Goal: Task Accomplishment & Management: Manage account settings

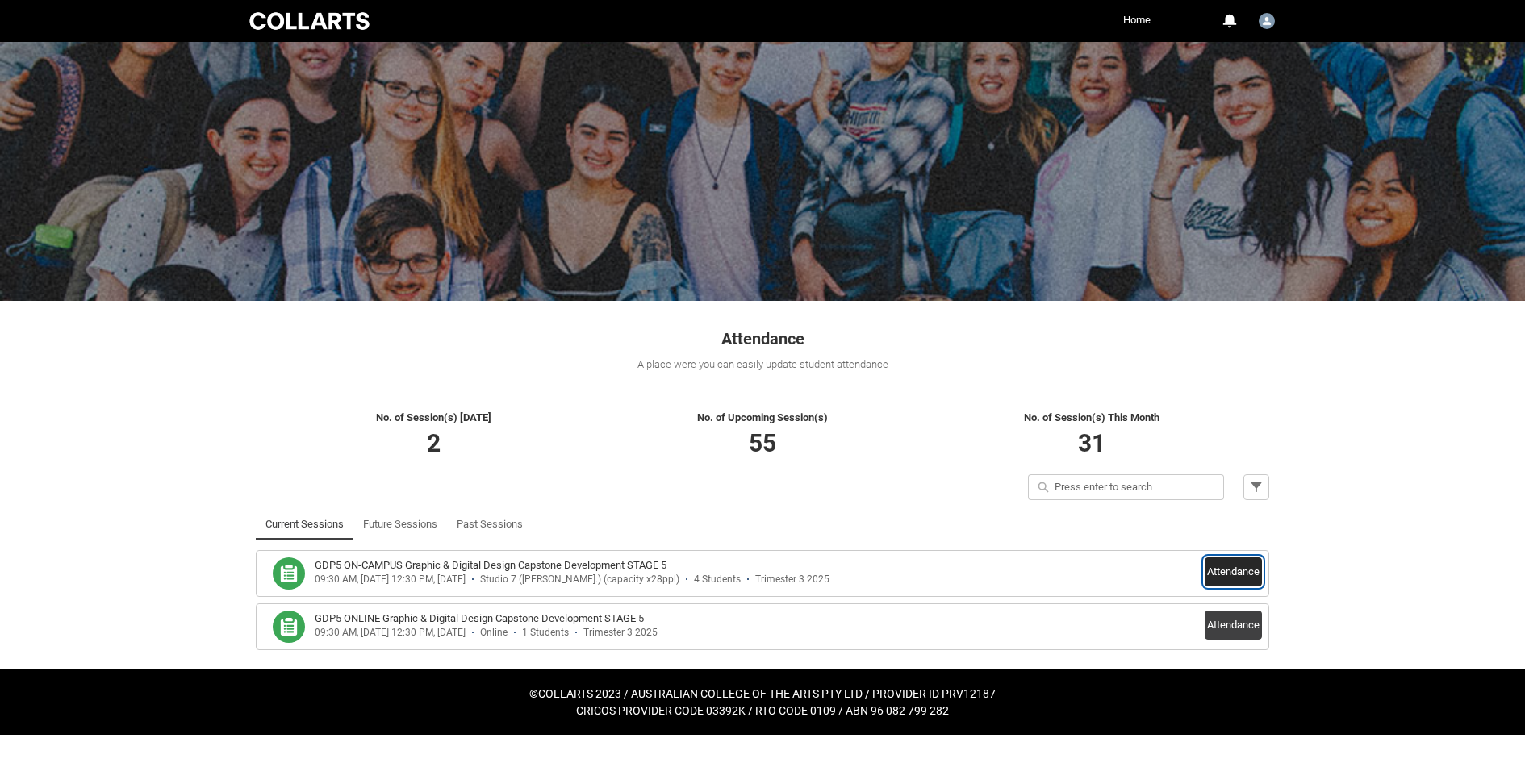
click at [1235, 573] on button "Attendance" at bounding box center [1233, 572] width 57 height 29
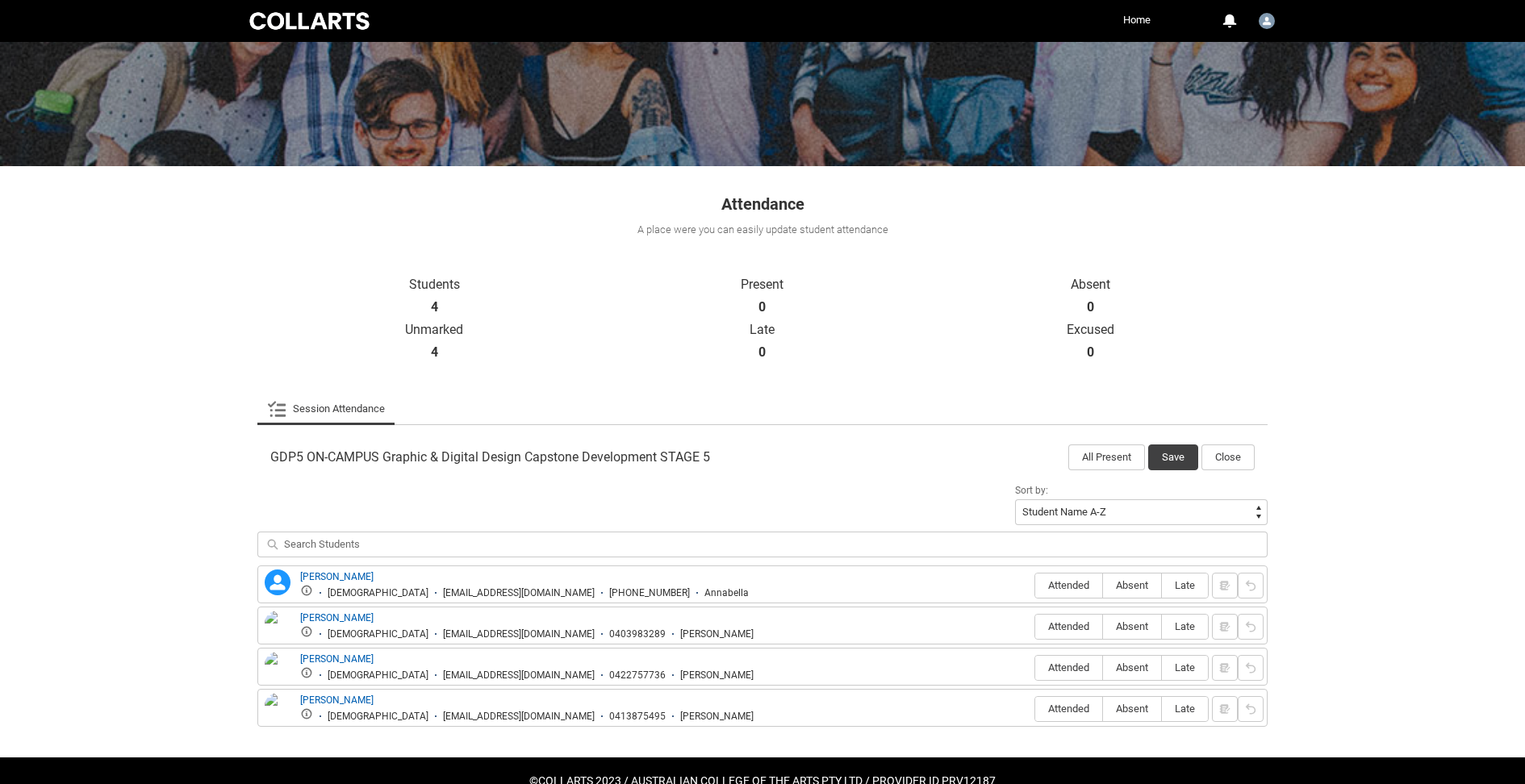
scroll to position [145, 0]
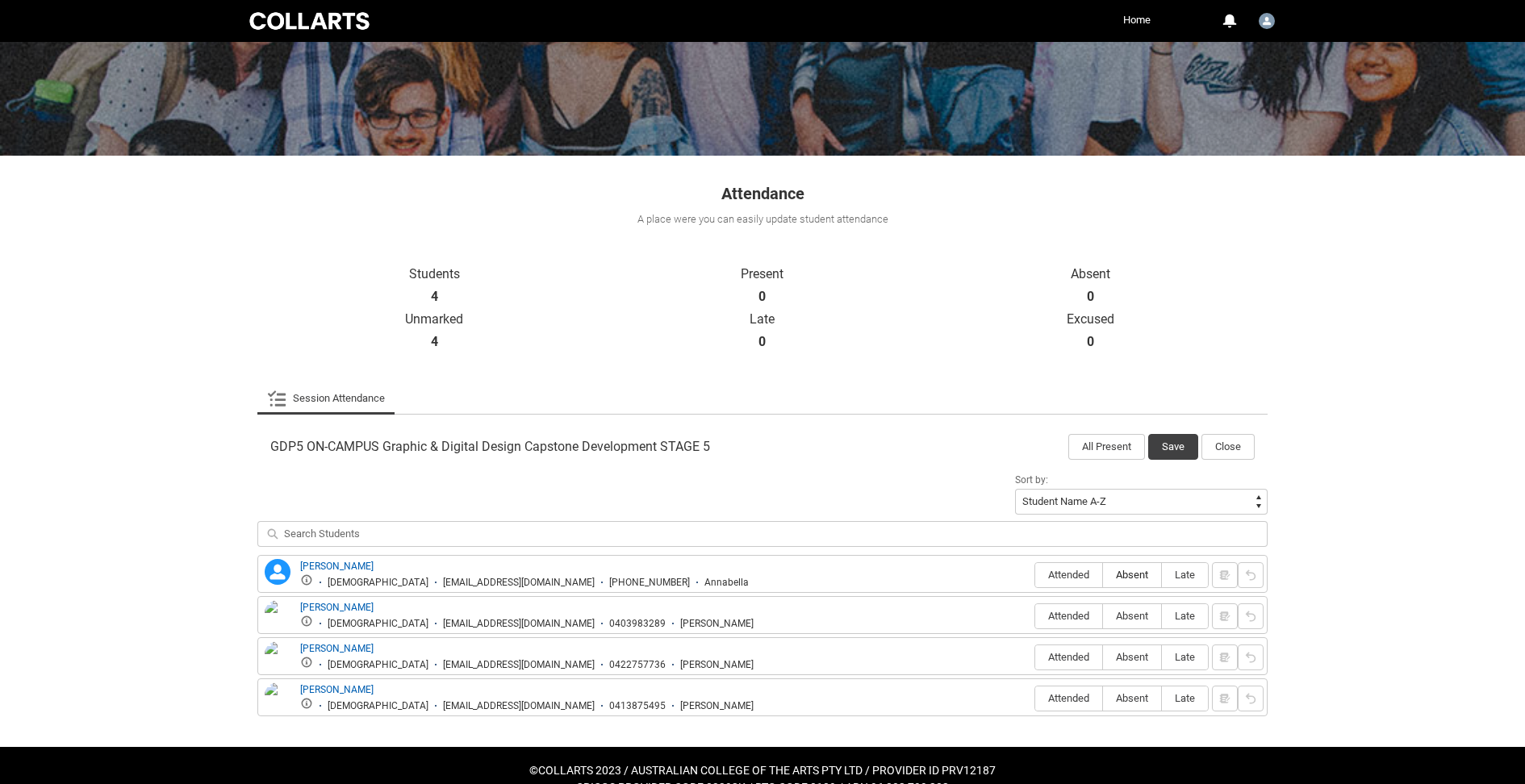
click at [1130, 582] on label "Absent" at bounding box center [1132, 575] width 58 height 25
click at [1103, 575] on input "Absent" at bounding box center [1102, 574] width 1 height 1
type lightning-radio-group "Absent"
radio input "true"
click at [1140, 618] on span "Absent" at bounding box center [1132, 616] width 58 height 12
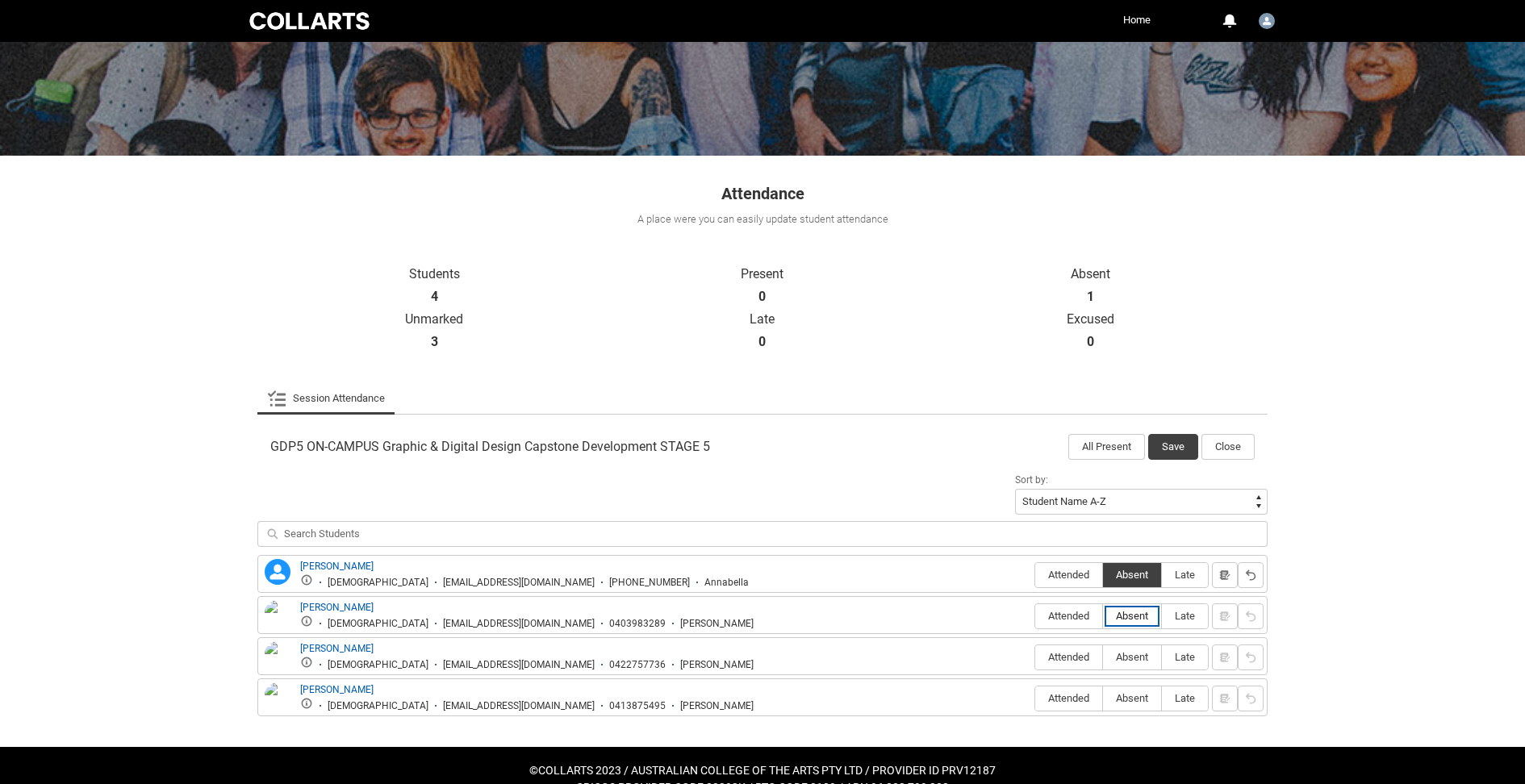
click at [1103, 616] on input "Absent" at bounding box center [1102, 615] width 1 height 1
type lightning-radio-group "Absent"
radio input "true"
click at [1077, 563] on label "Attended" at bounding box center [1069, 575] width 67 height 25
click at [1036, 574] on input "Attended" at bounding box center [1035, 574] width 1 height 1
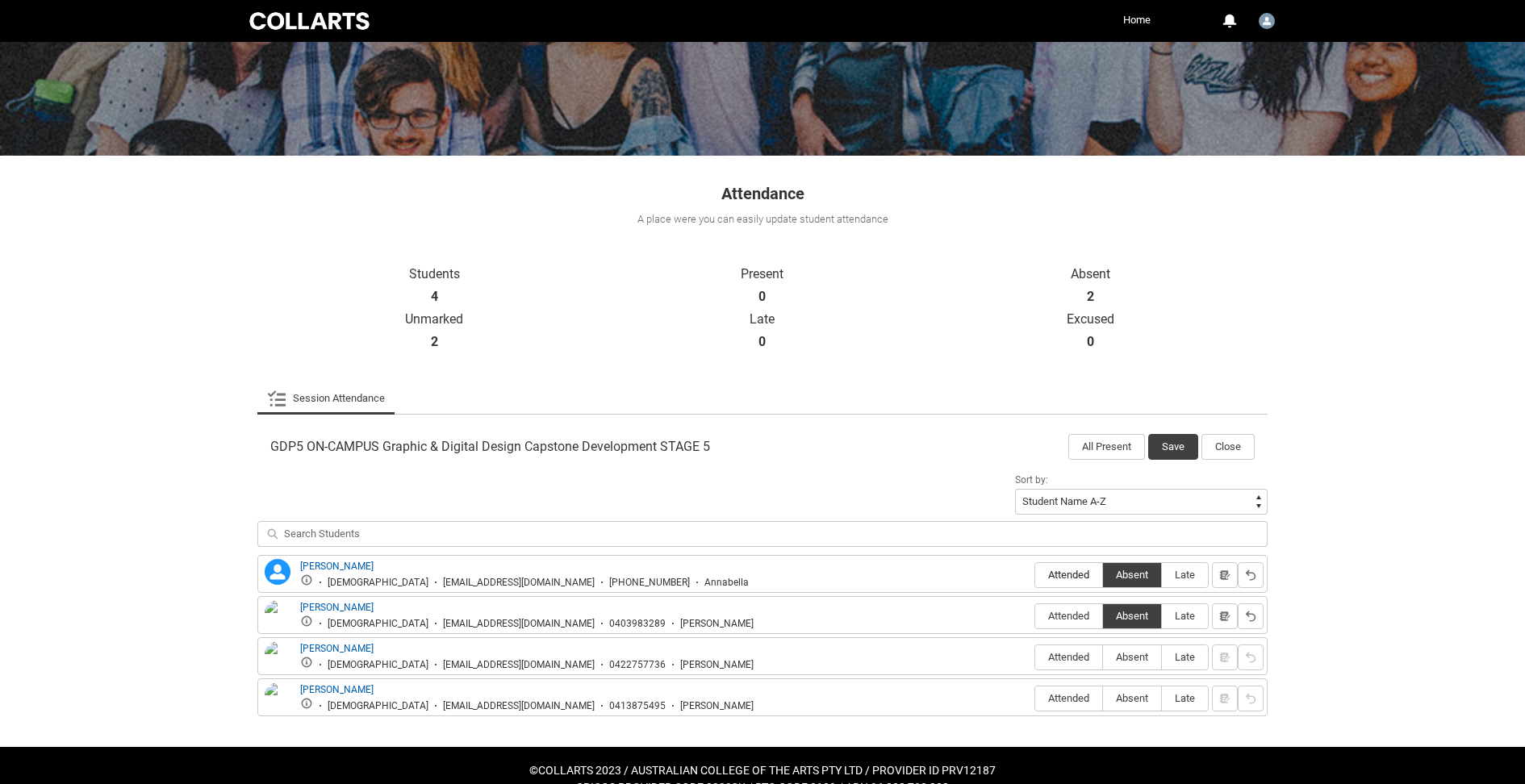
type lightning-radio-group "Attended"
radio input "true"
click at [1077, 605] on label "Attended" at bounding box center [1069, 617] width 67 height 25
click at [1036, 615] on input "Attended" at bounding box center [1035, 615] width 1 height 1
type lightning-radio-group "Attended"
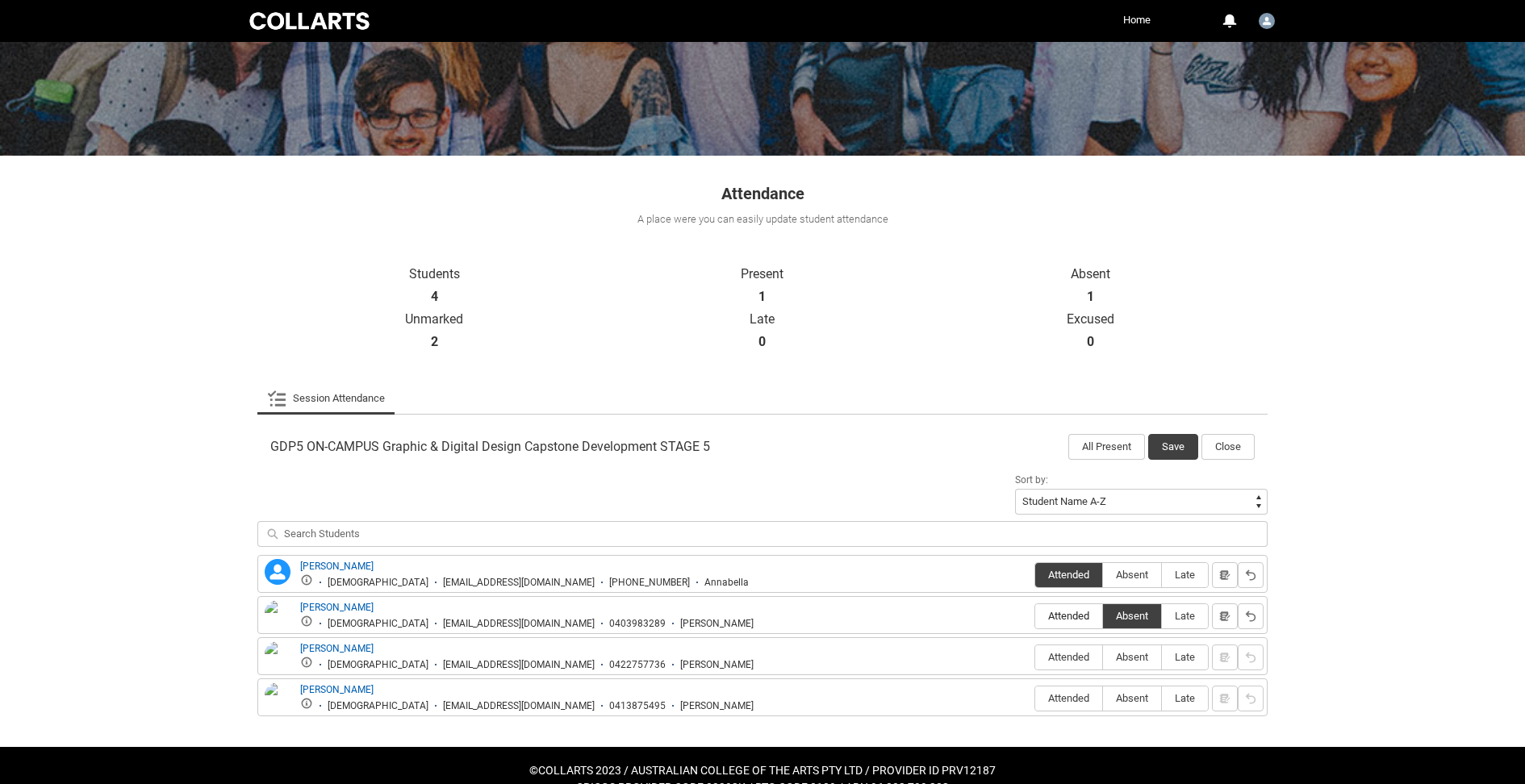
radio input "true"
click at [1075, 652] on span "Attended" at bounding box center [1069, 657] width 67 height 12
click at [1036, 657] on input "Attended" at bounding box center [1035, 657] width 1 height 1
type lightning-radio-group "Attended"
radio input "true"
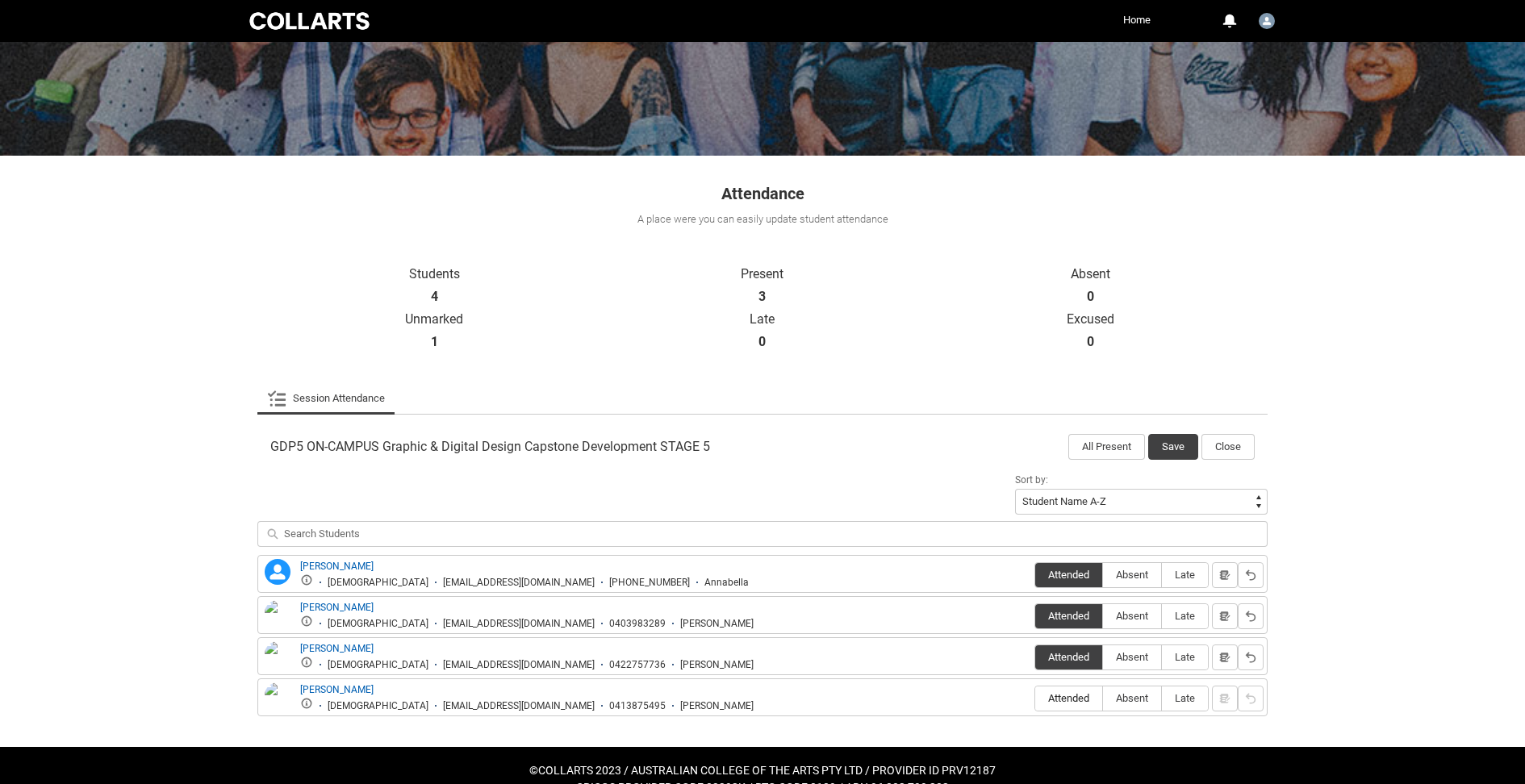
click at [1073, 692] on span "Attended" at bounding box center [1069, 698] width 67 height 12
click at [1036, 698] on input "Attended" at bounding box center [1035, 698] width 1 height 1
type lightning-radio-group "Attended"
radio input "true"
click at [1170, 448] on button "Save" at bounding box center [1173, 447] width 50 height 26
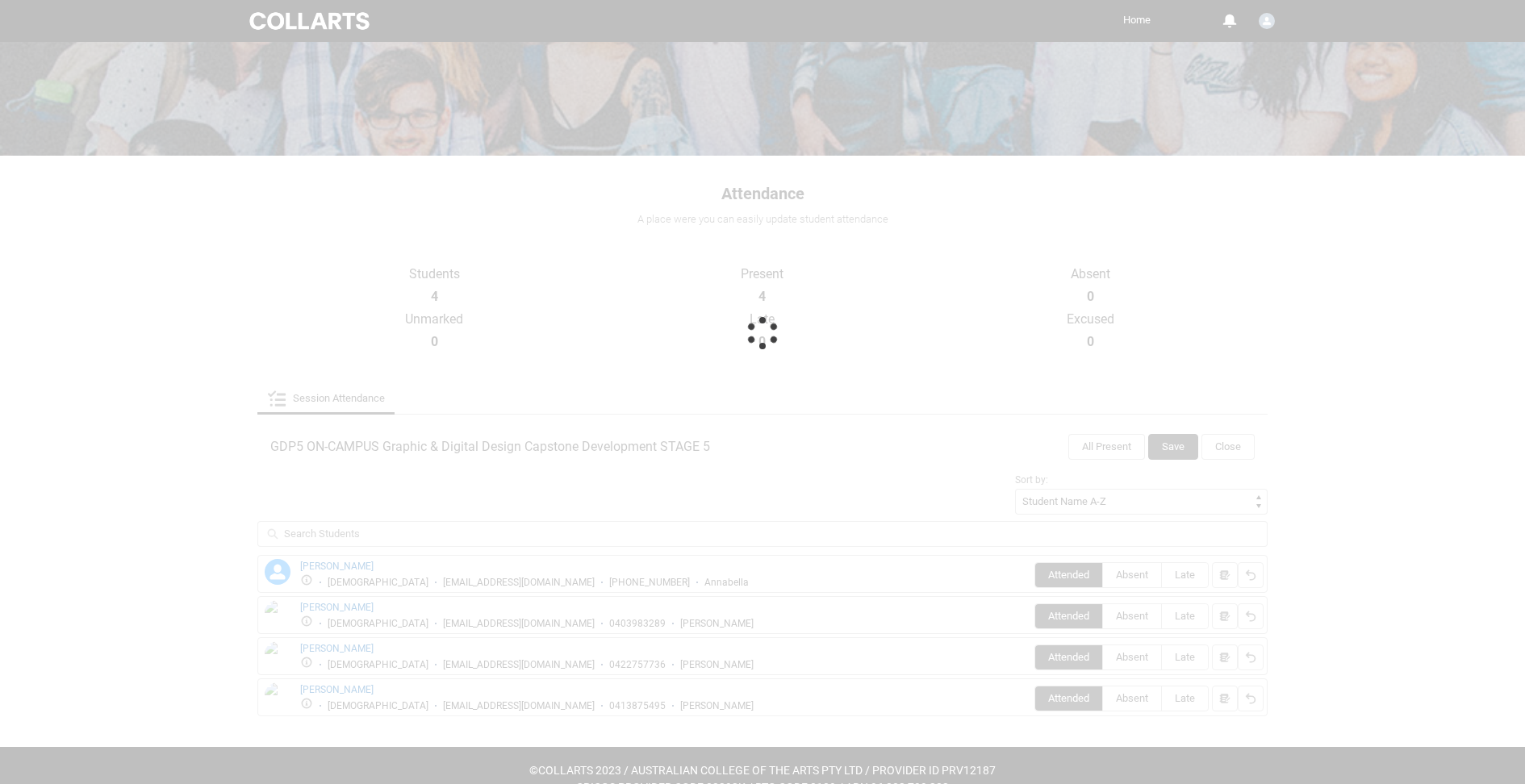
scroll to position [0, 0]
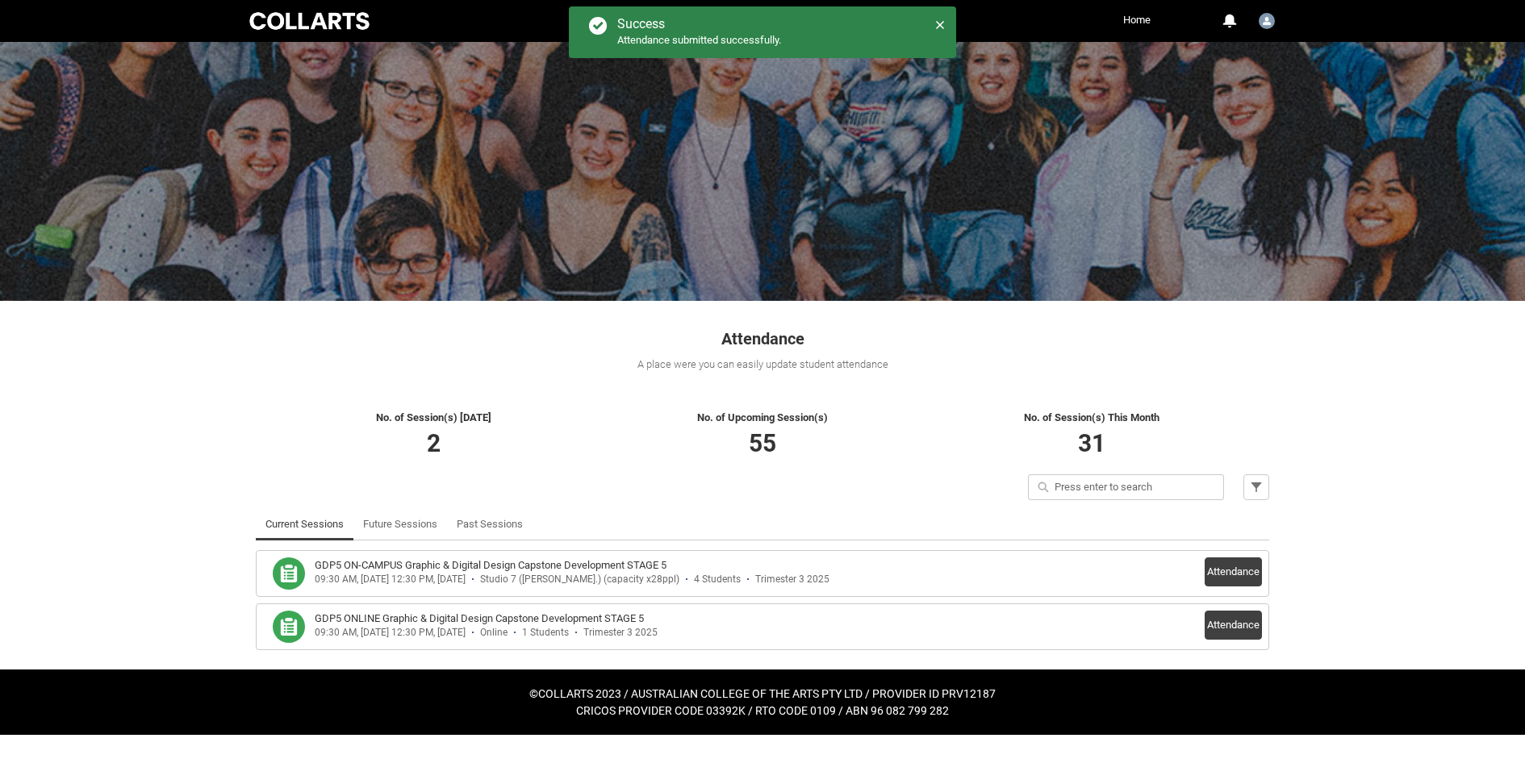
click at [601, 623] on h3 "GDP5 ONLINE Graphic & Digital Design Capstone Development STAGE 5" at bounding box center [479, 619] width 329 height 16
click at [1234, 627] on button "Attendance" at bounding box center [1233, 625] width 57 height 29
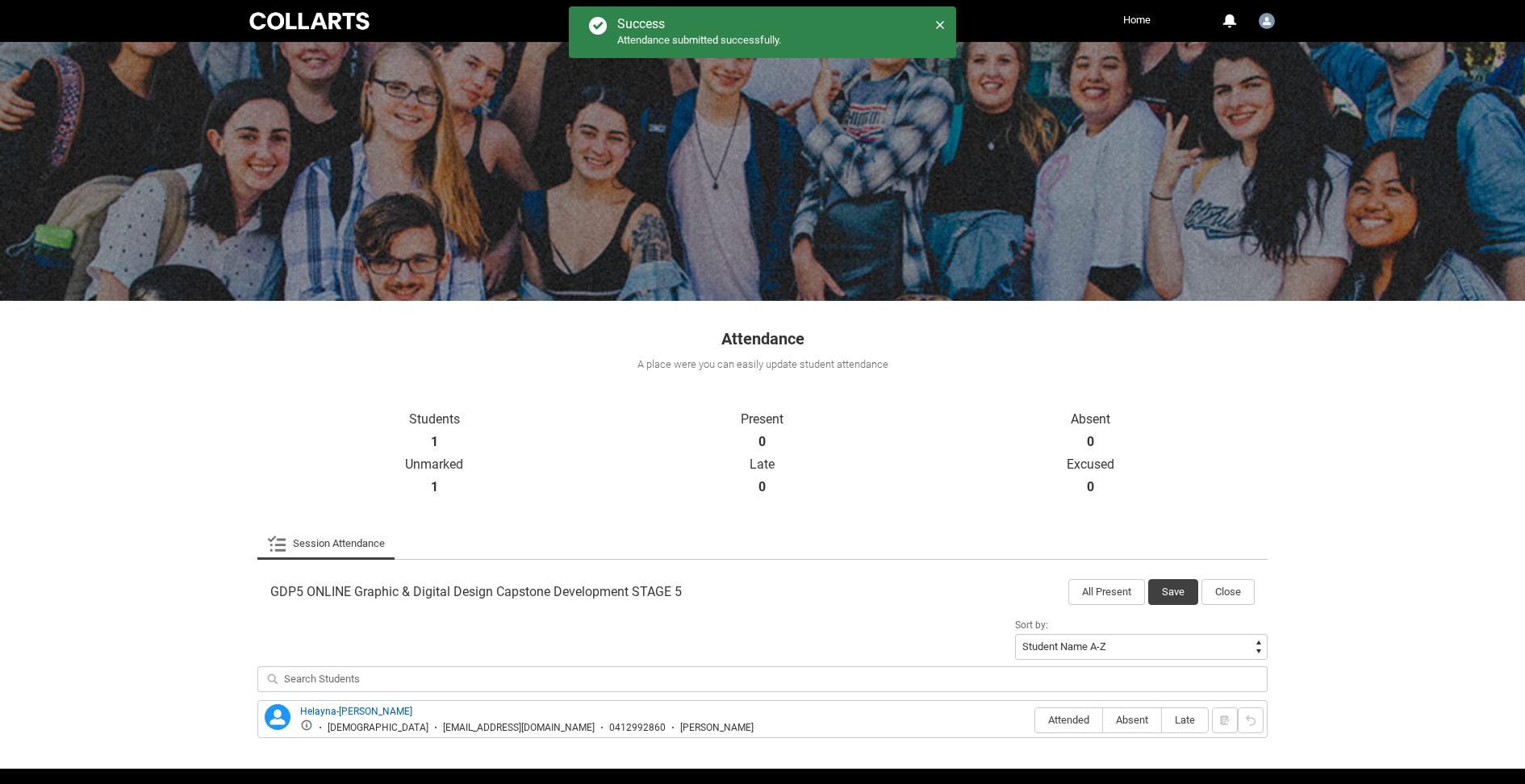
scroll to position [47, 0]
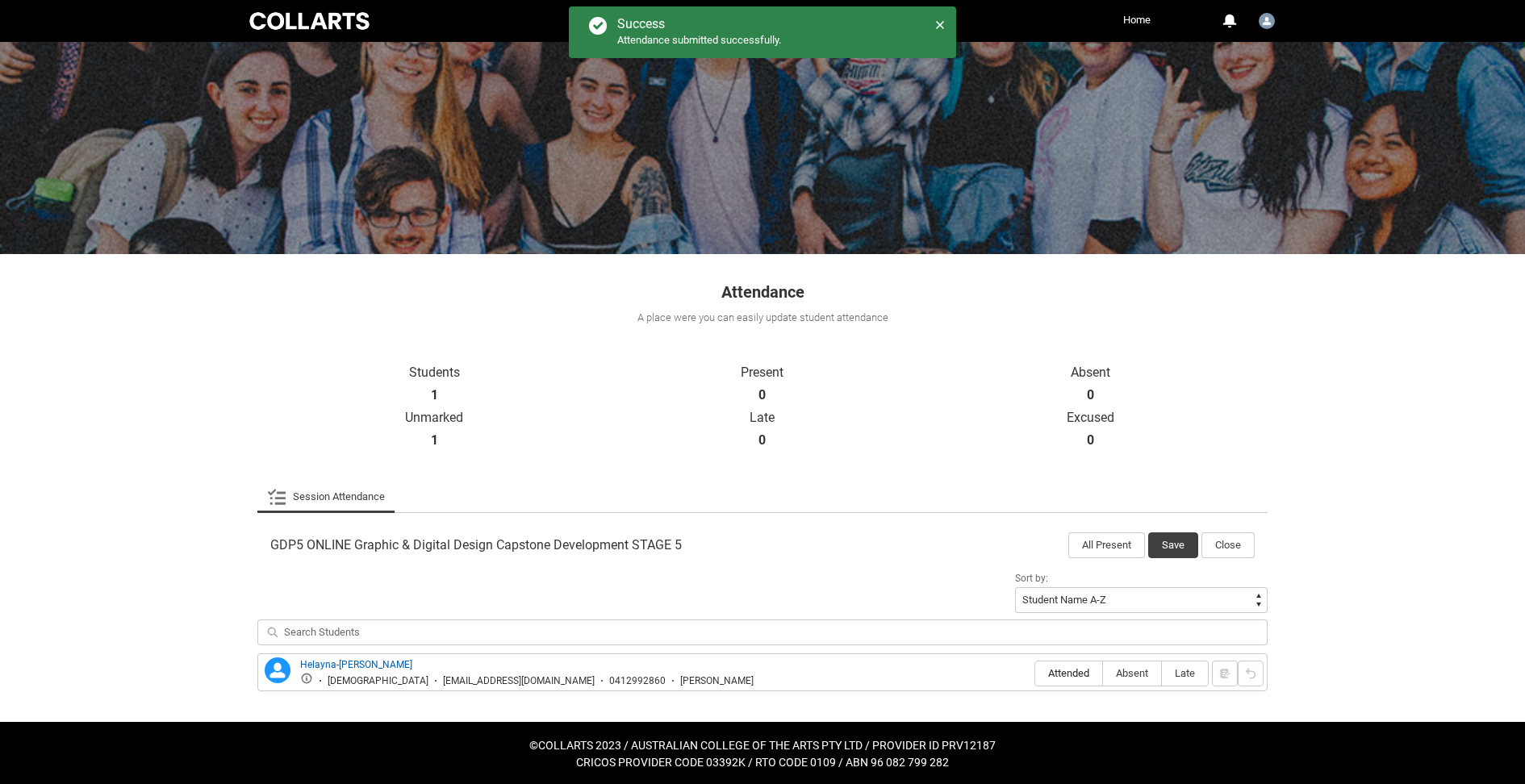
click at [1078, 673] on span "Attended" at bounding box center [1069, 673] width 67 height 12
click at [1036, 673] on input "Attended" at bounding box center [1035, 673] width 1 height 1
type lightning-radio-group "Attended"
radio input "true"
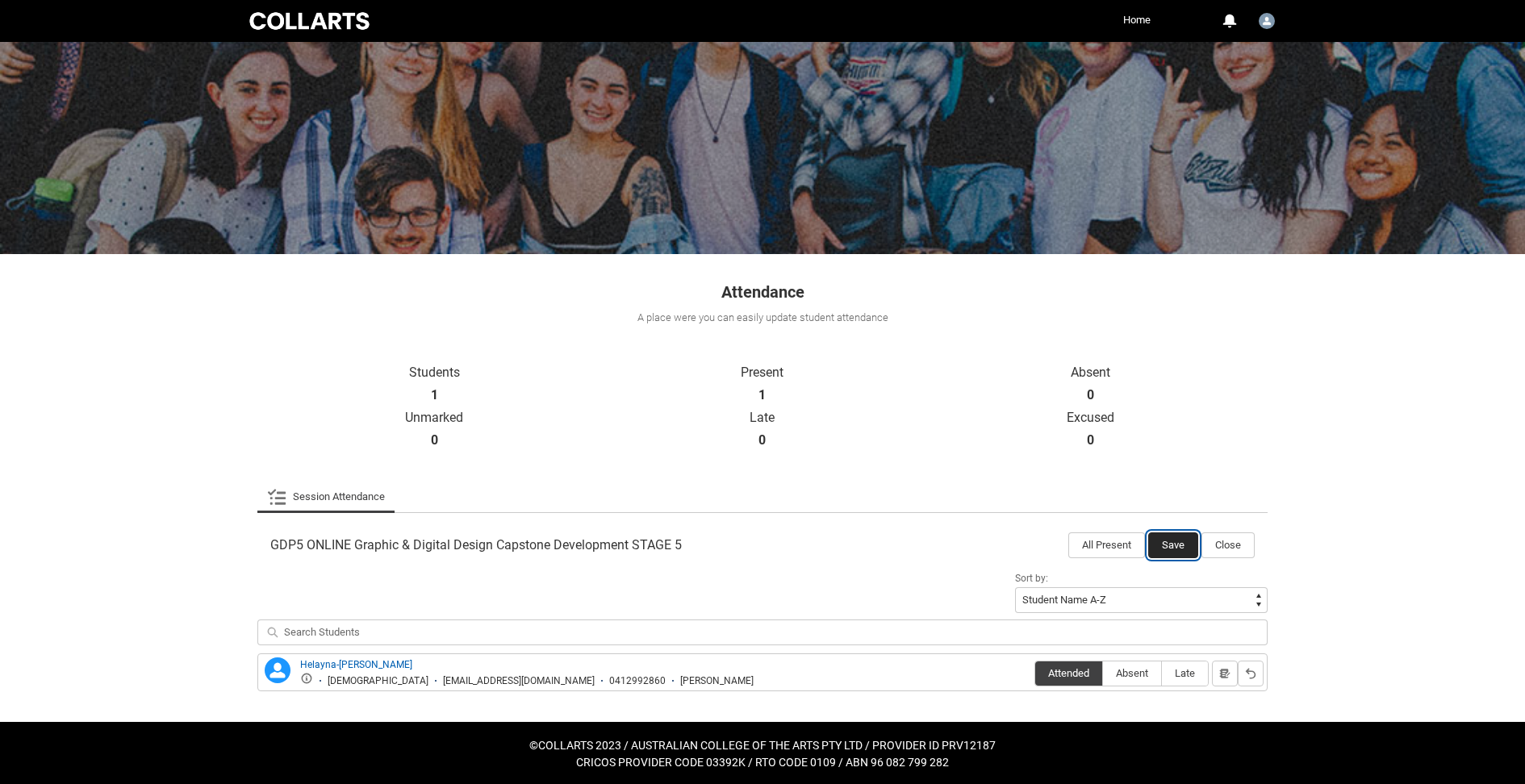
click at [1173, 541] on button "Save" at bounding box center [1173, 546] width 50 height 26
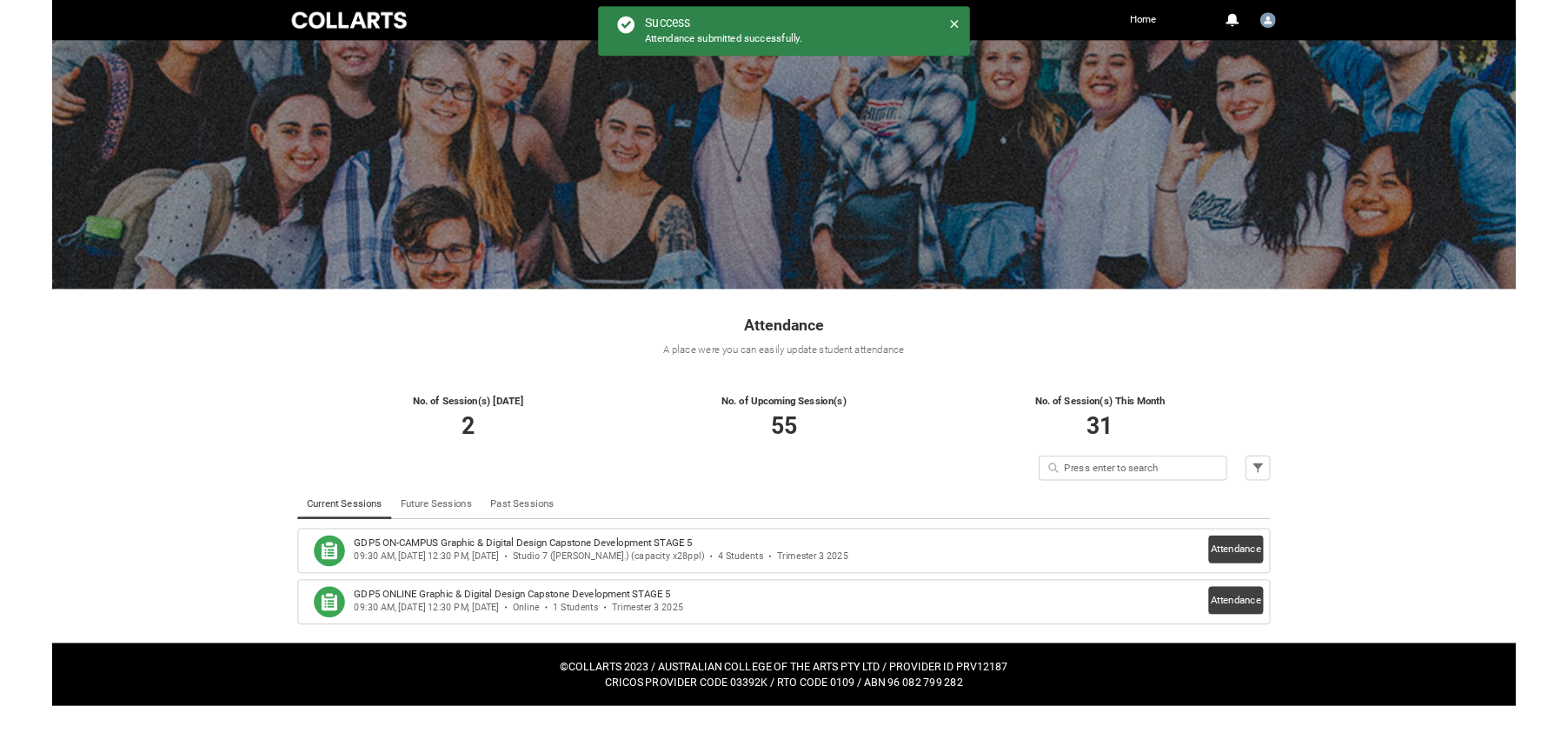
scroll to position [0, 0]
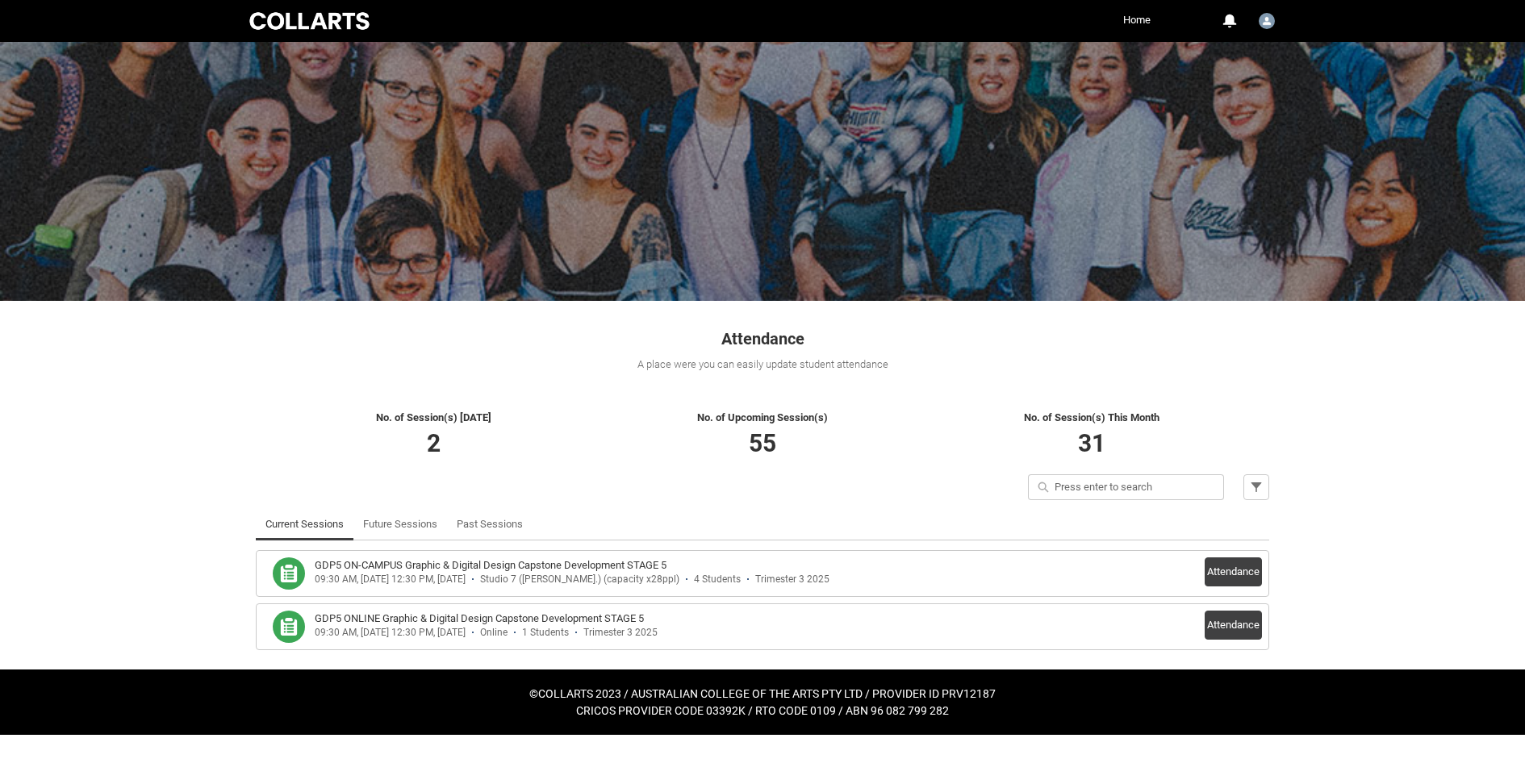
click at [569, 631] on div "1 Students" at bounding box center [545, 632] width 47 height 12
click at [1239, 628] on button "Attendance" at bounding box center [1233, 625] width 57 height 29
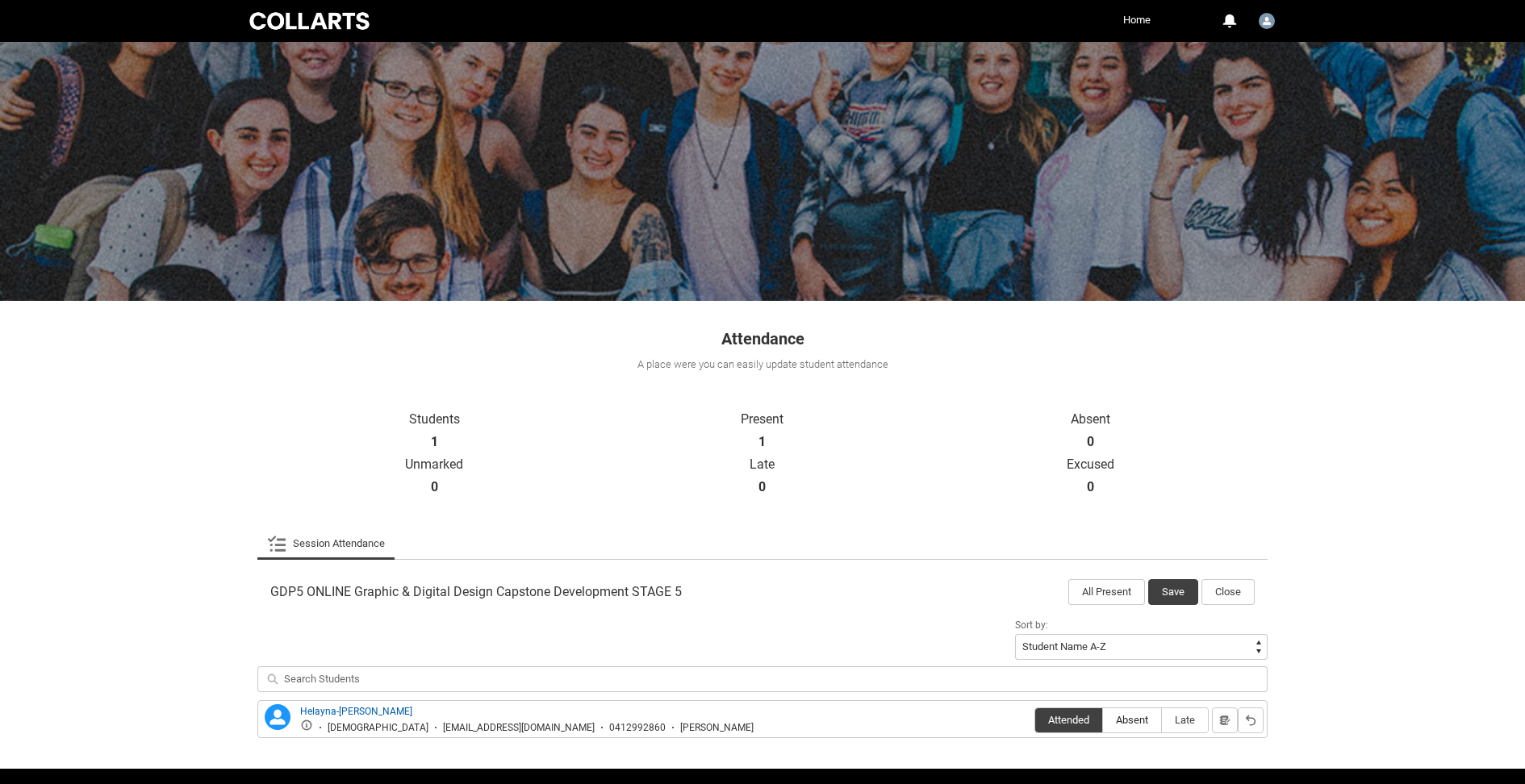
click at [1141, 719] on span "Absent" at bounding box center [1132, 720] width 58 height 12
click at [1103, 719] on input "Absent" at bounding box center [1102, 719] width 1 height 1
type lightning-radio-group "Absent"
radio input "true"
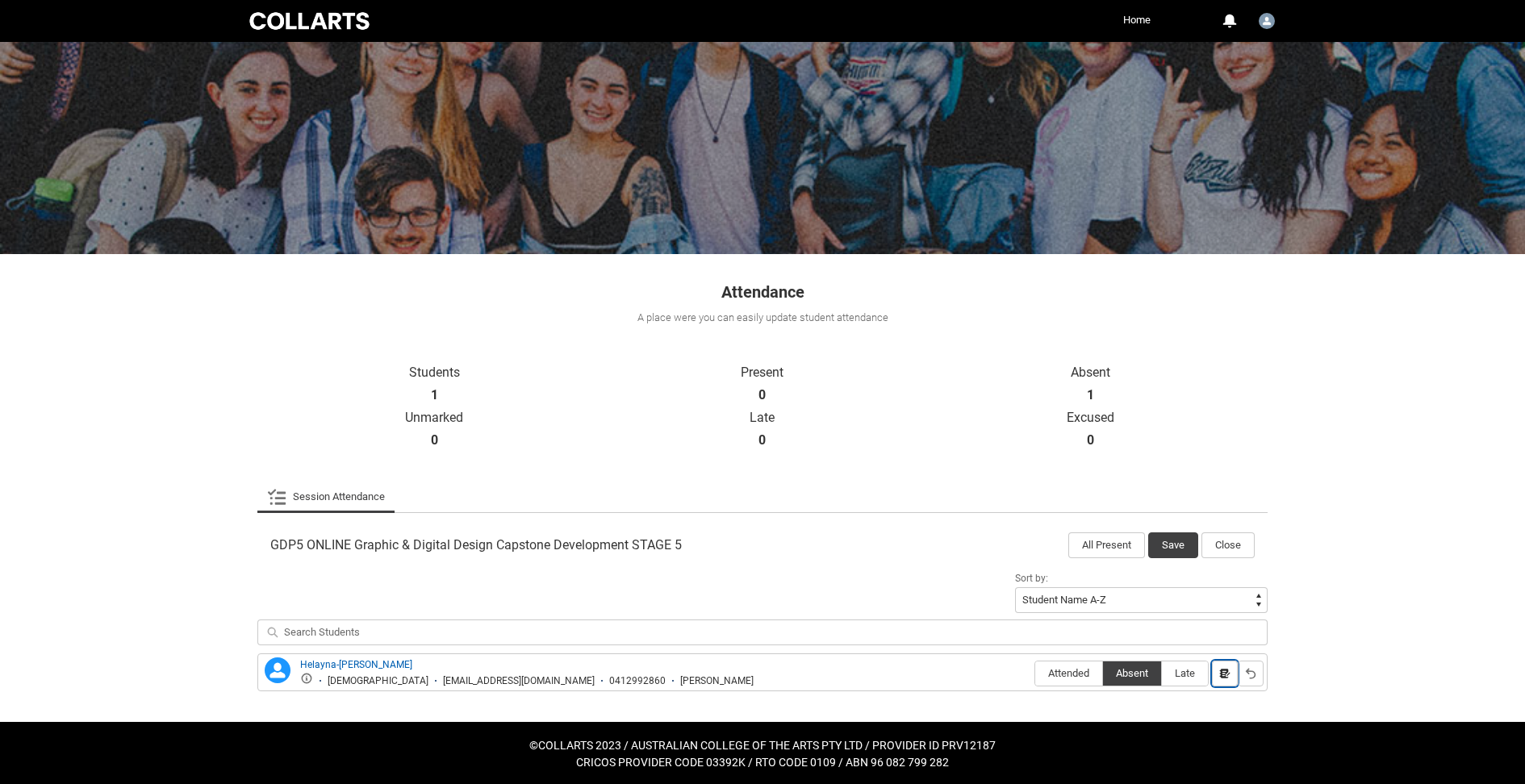
click at [1229, 678] on button "button" at bounding box center [1225, 674] width 26 height 26
click at [1227, 673] on lightning-primitive-icon "button" at bounding box center [1225, 673] width 11 height 12
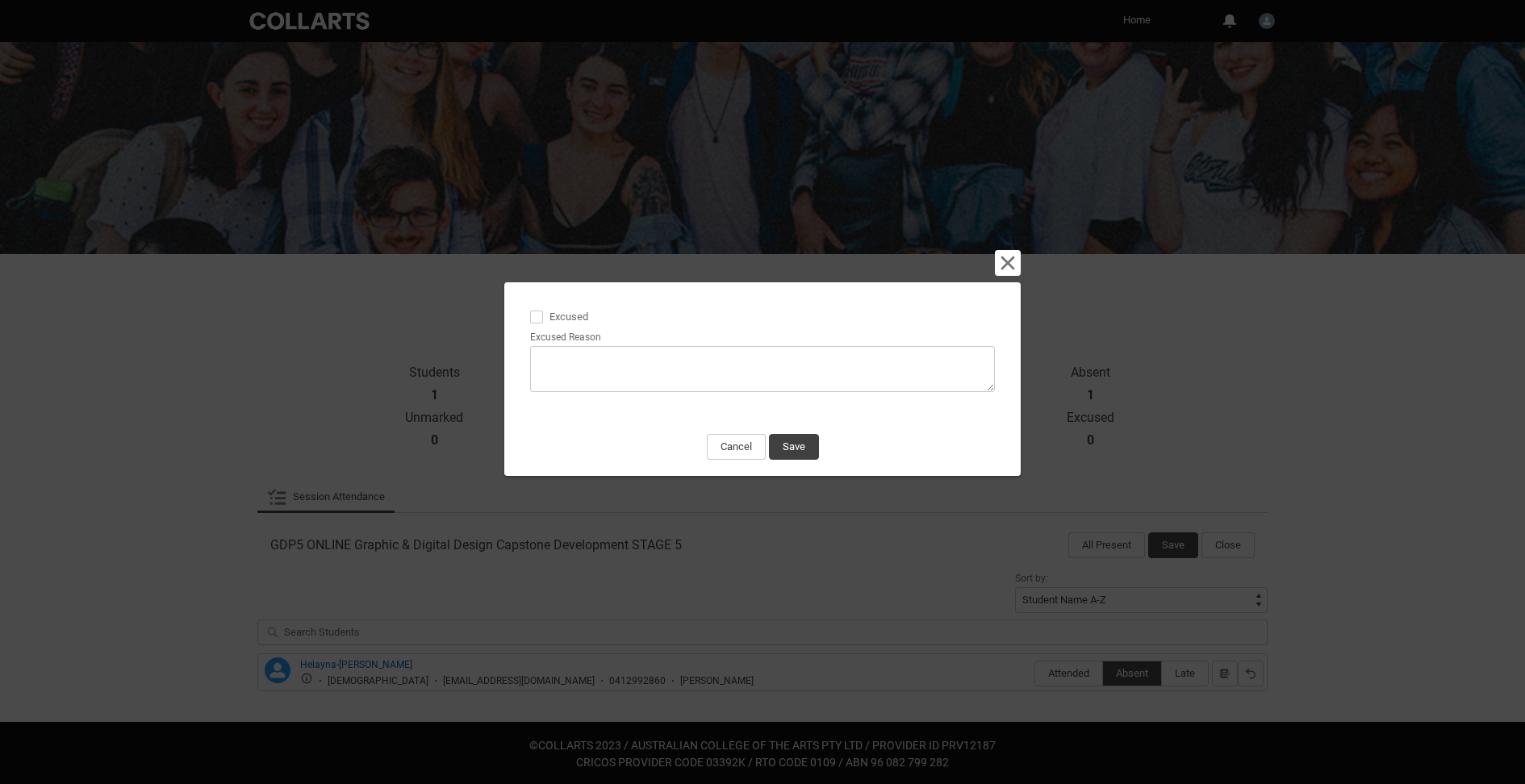
click at [720, 369] on textarea "Excused Reason" at bounding box center [762, 369] width 465 height 46
type lightning-textarea "C"
type textarea "C"
type lightning-textarea "Cu"
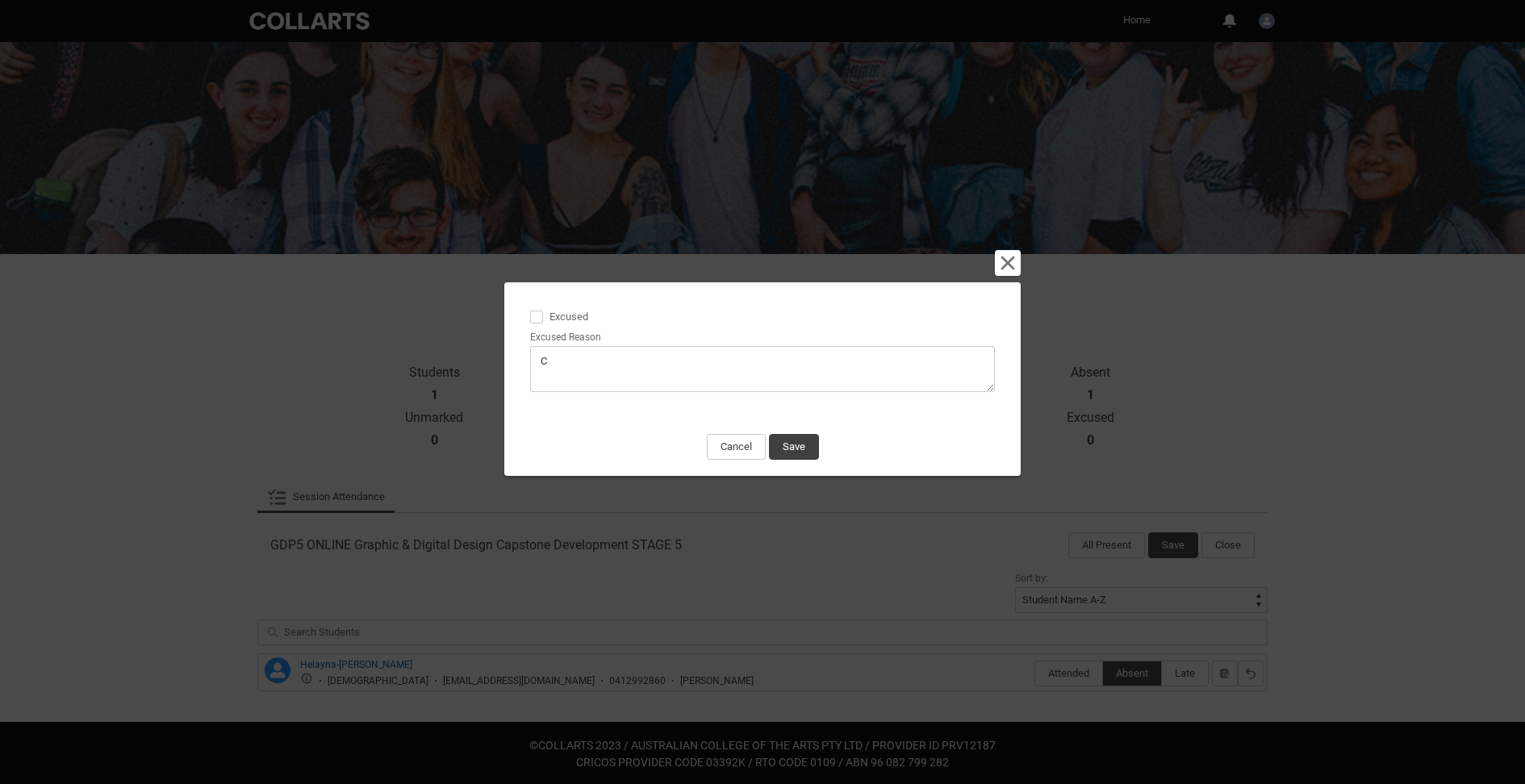
type textarea "Cu"
type lightning-textarea "Cur"
type textarea "Cur"
type lightning-textarea "Curr"
type textarea "Curr"
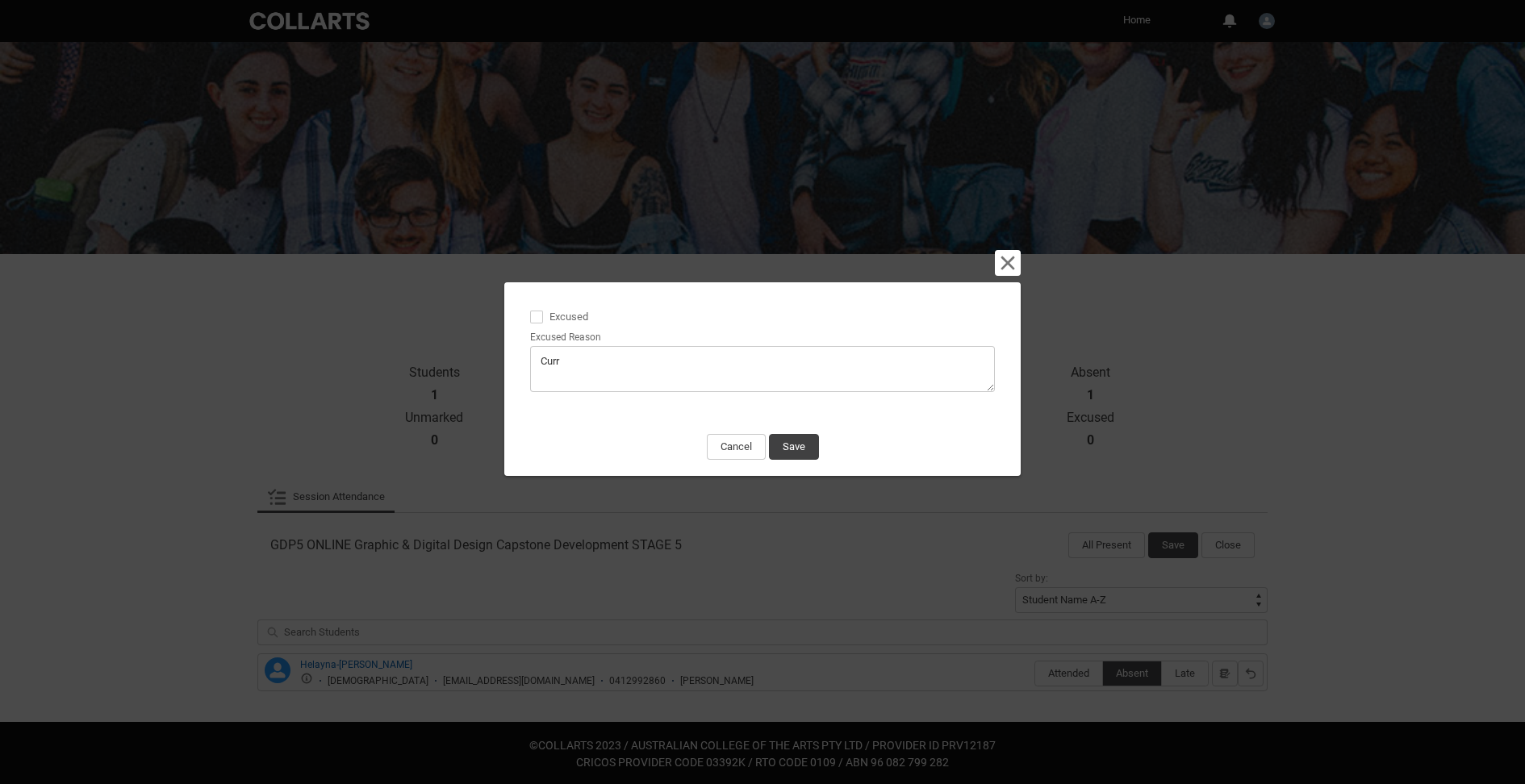
type lightning-textarea "Curre"
type textarea "Curre"
type lightning-textarea "Curren"
type textarea "Curren"
type lightning-textarea "Current"
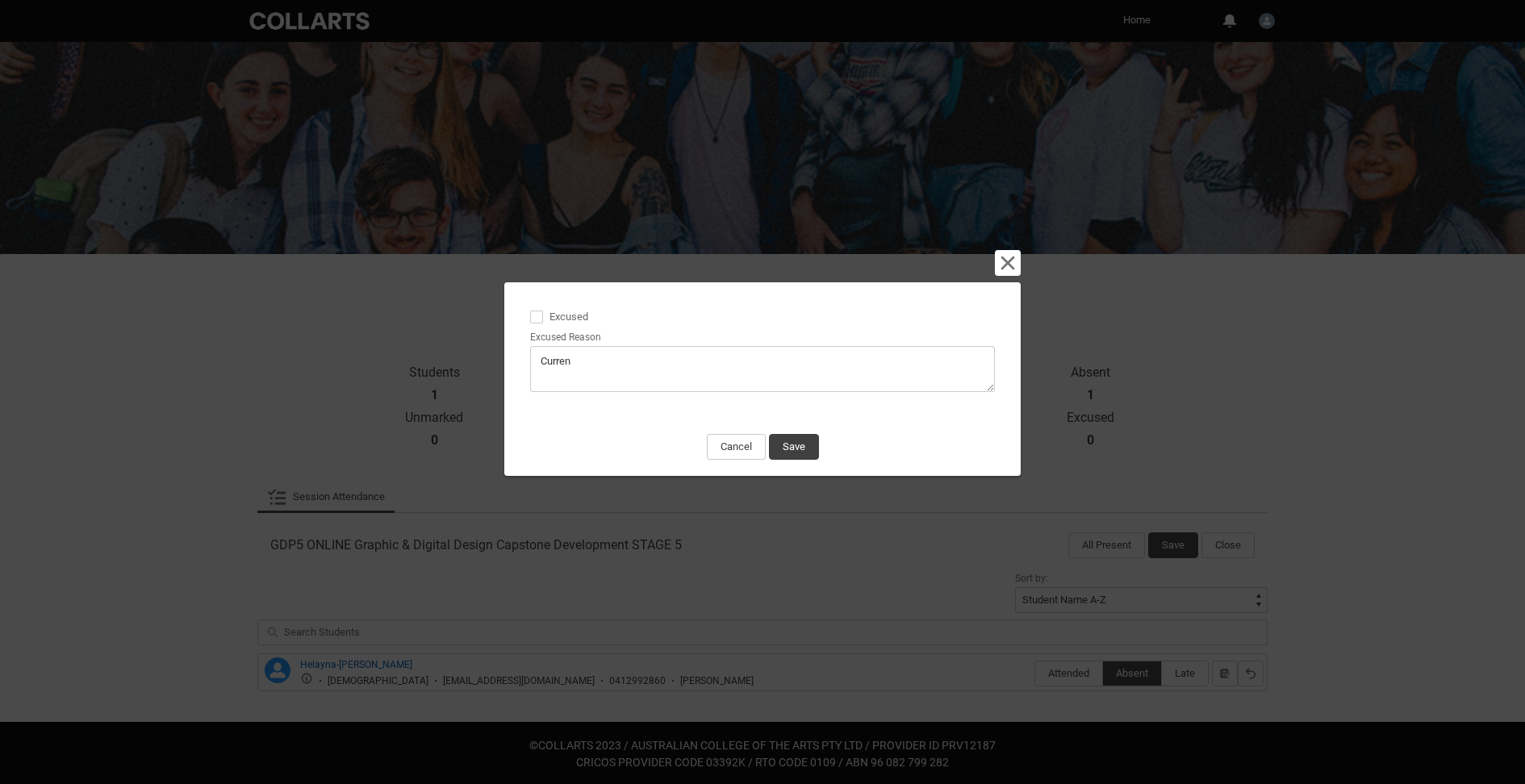
type textarea "Current"
type lightning-textarea "Currentl"
type textarea "Currentl"
type lightning-textarea "Currently"
type textarea "Currently"
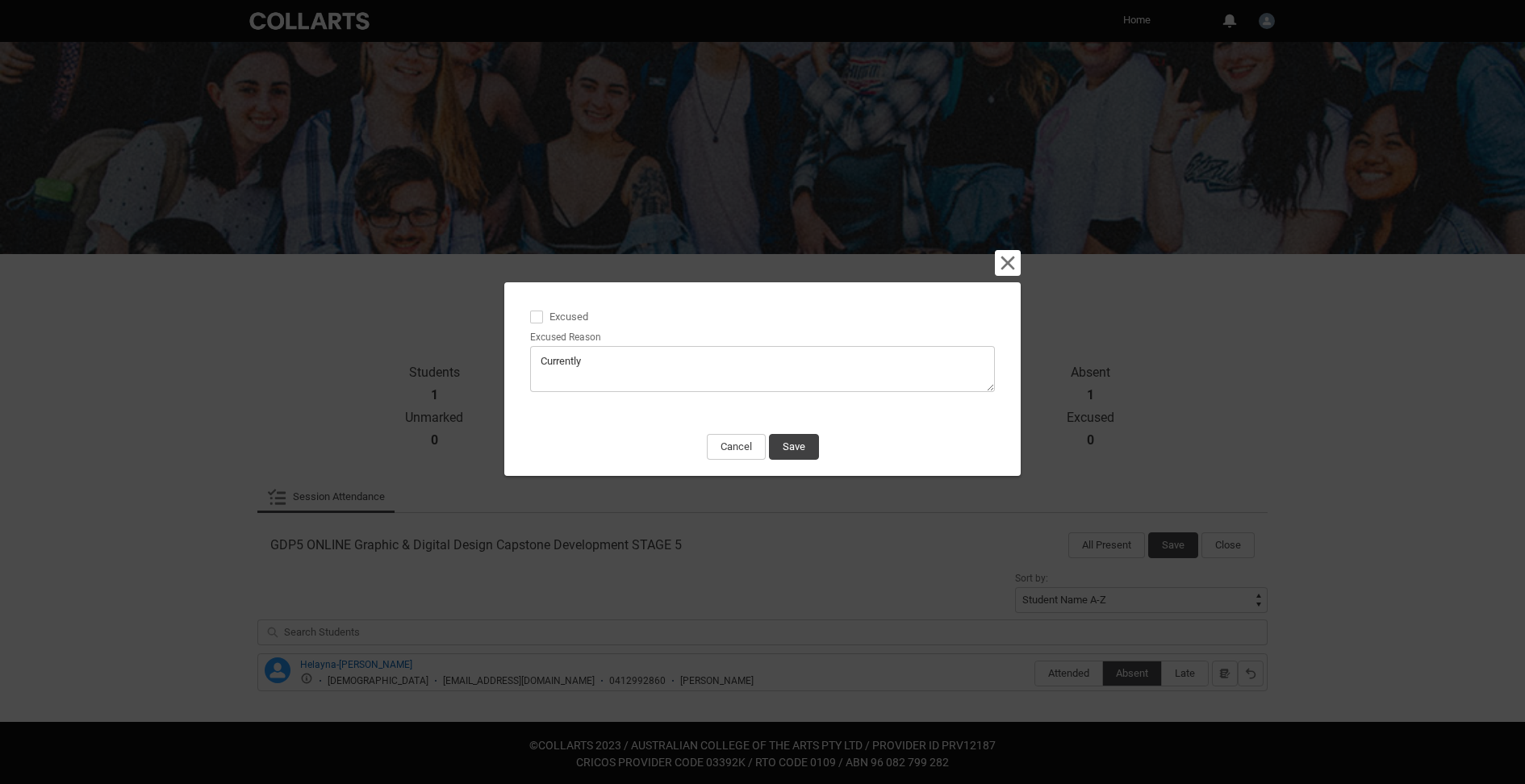
type lightning-textarea "Currently"
type textarea "Currently"
type lightning-textarea "Currently"
type textarea "Currently"
type lightning-textarea "Currentl"
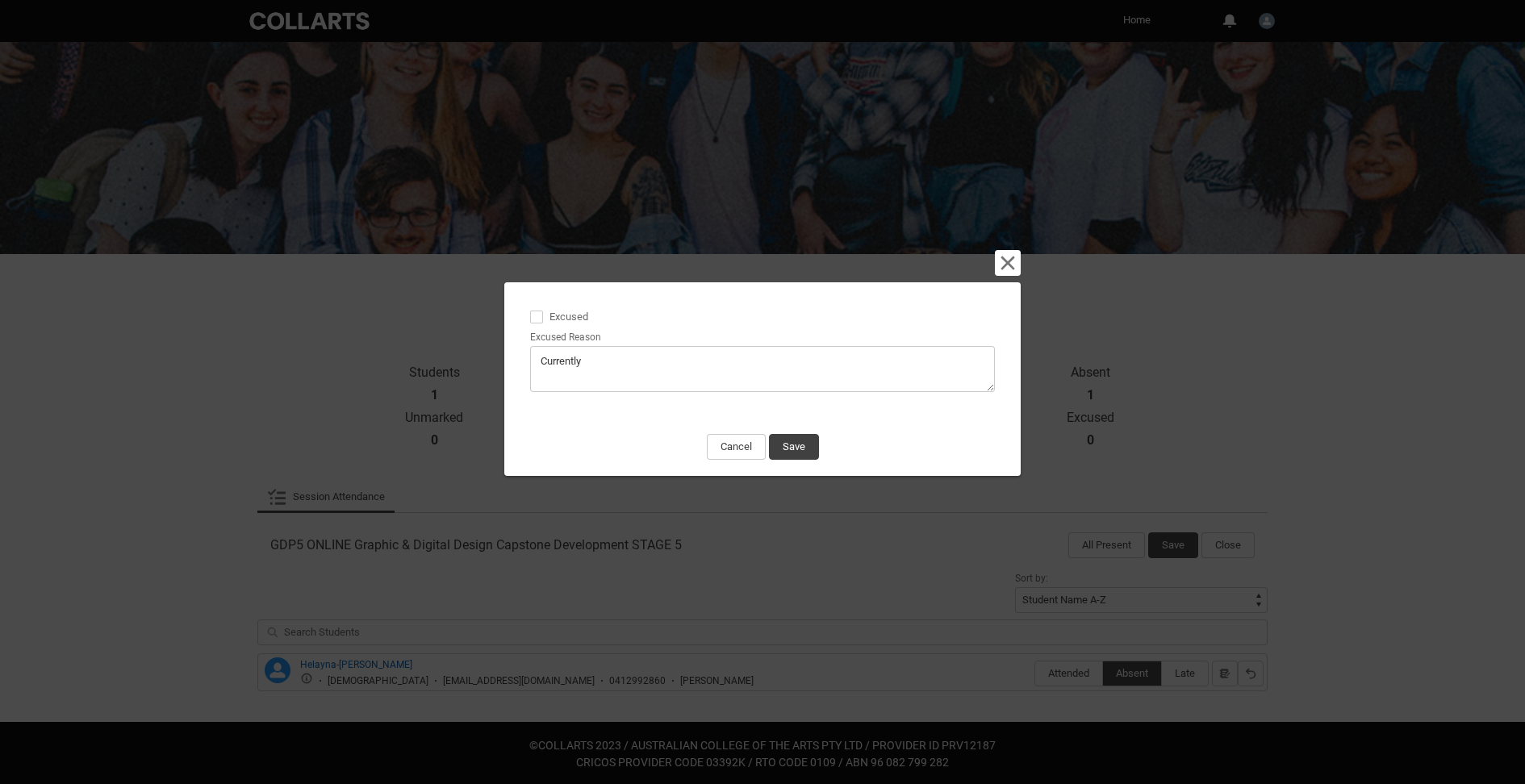
type textarea "Currentl"
type lightning-textarea "Current"
type textarea "Current"
type lightning-textarea "Curren"
type textarea "Curren"
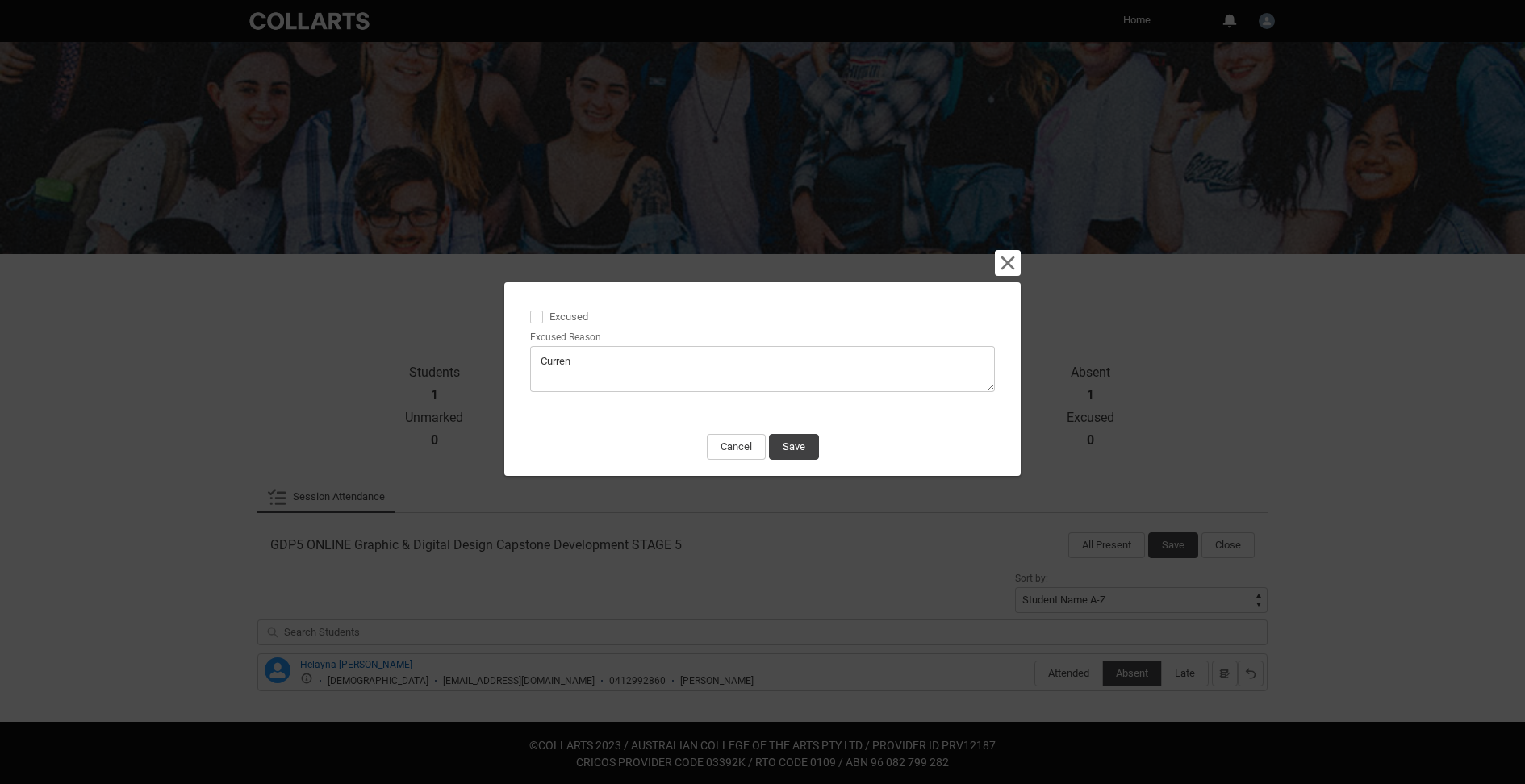
type lightning-textarea "Curre"
type textarea "Curre"
type lightning-textarea "Curr"
type textarea "Curr"
type lightning-textarea "Cur"
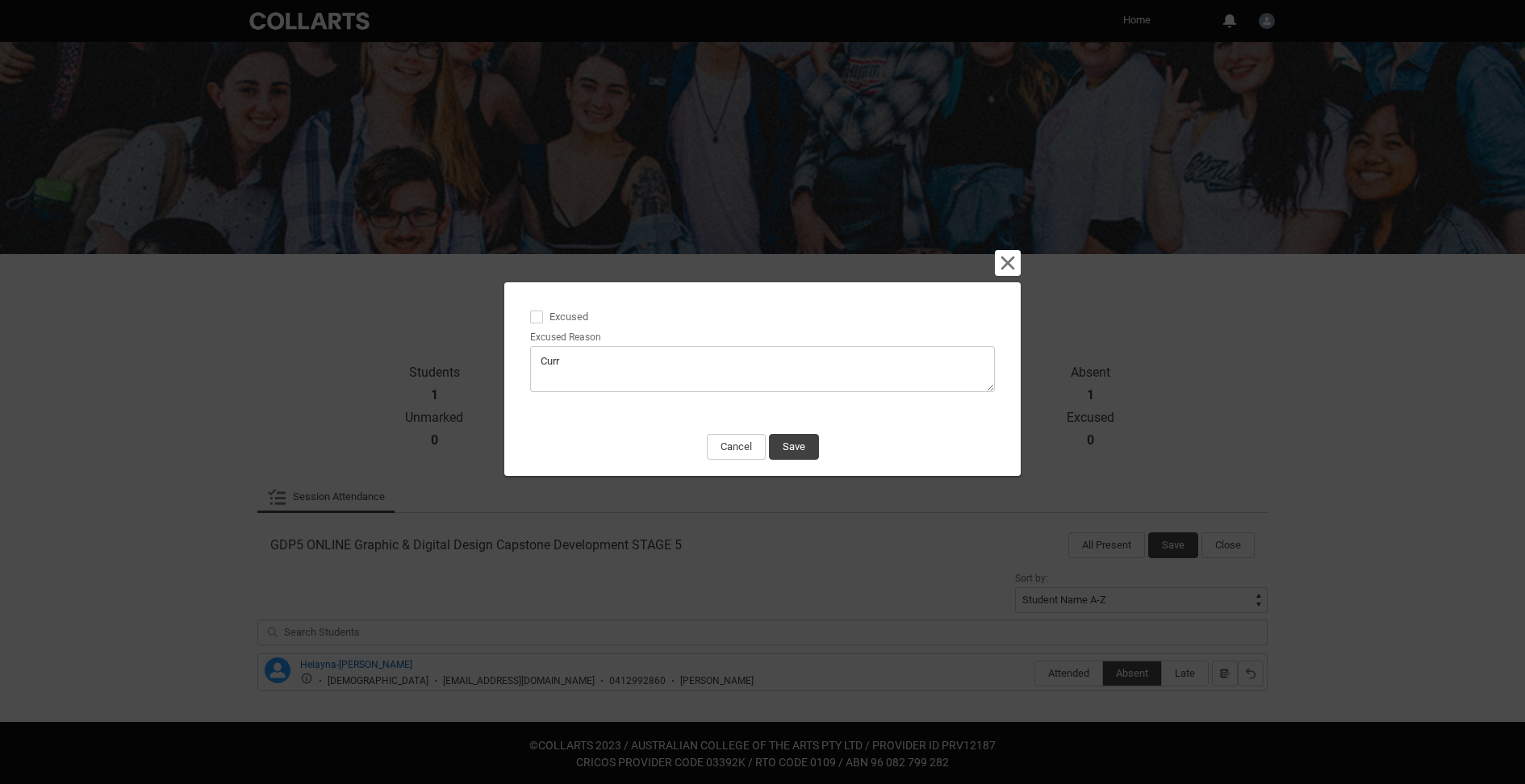
type textarea "Cur"
type lightning-textarea "Cu"
type textarea "Cu"
type lightning-textarea "C"
type textarea "C"
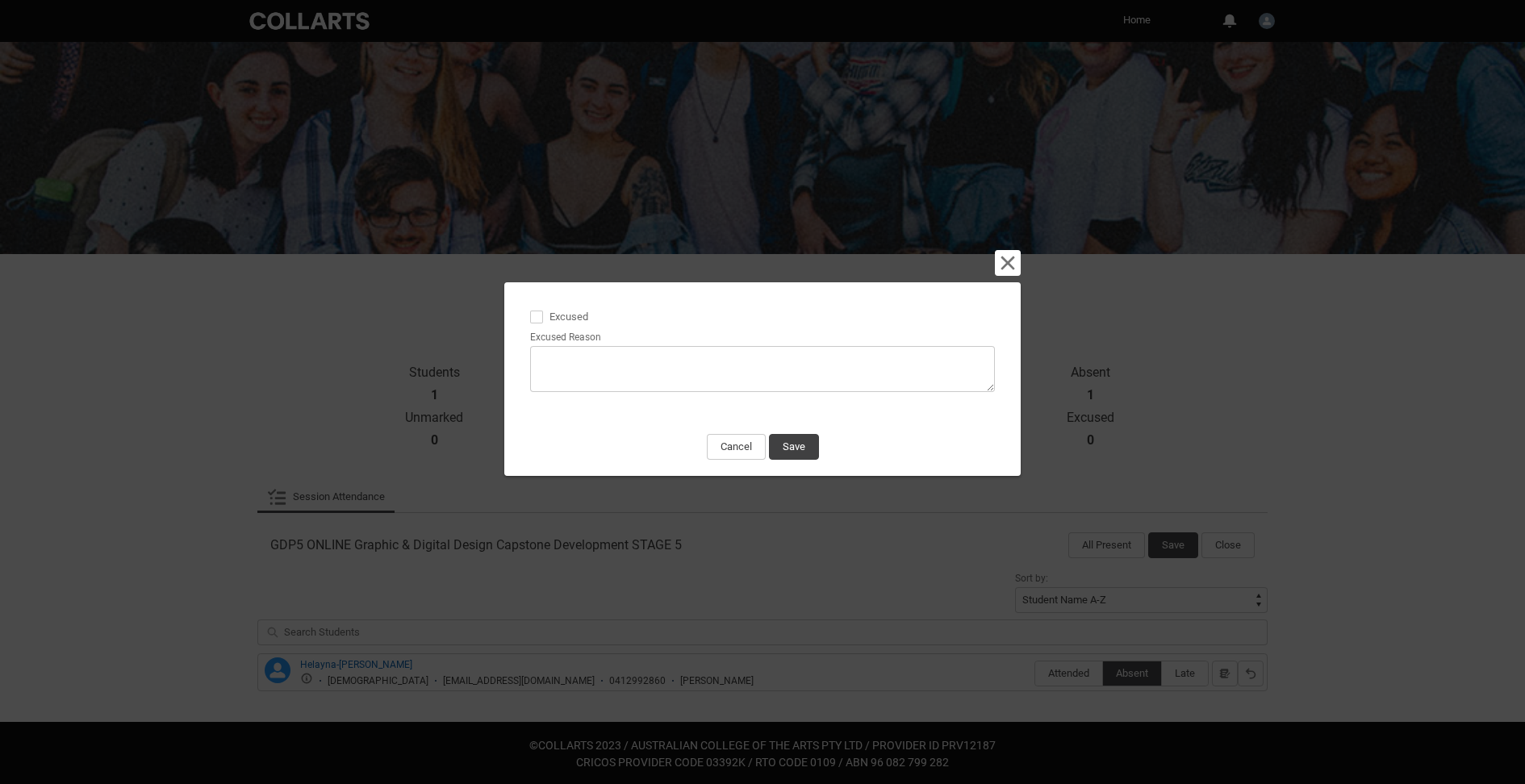
type lightning-textarea "F"
type textarea "F"
type lightning-textarea "Fa"
type textarea "Fa"
type lightning-textarea "Fat"
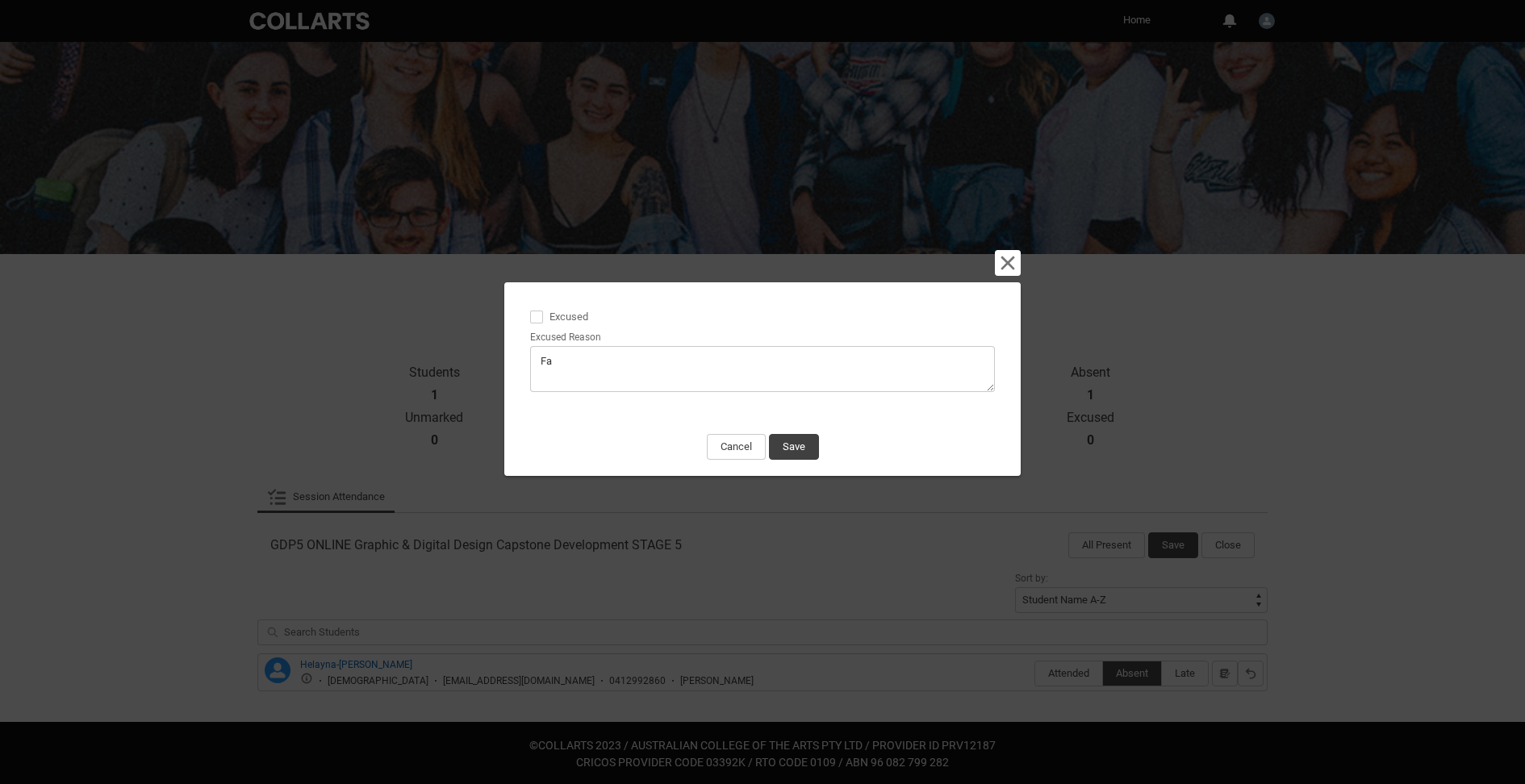
type textarea "Fat"
type lightning-textarea "Fath"
type textarea "Fath"
type lightning-textarea "Fathe"
type textarea "Fathe"
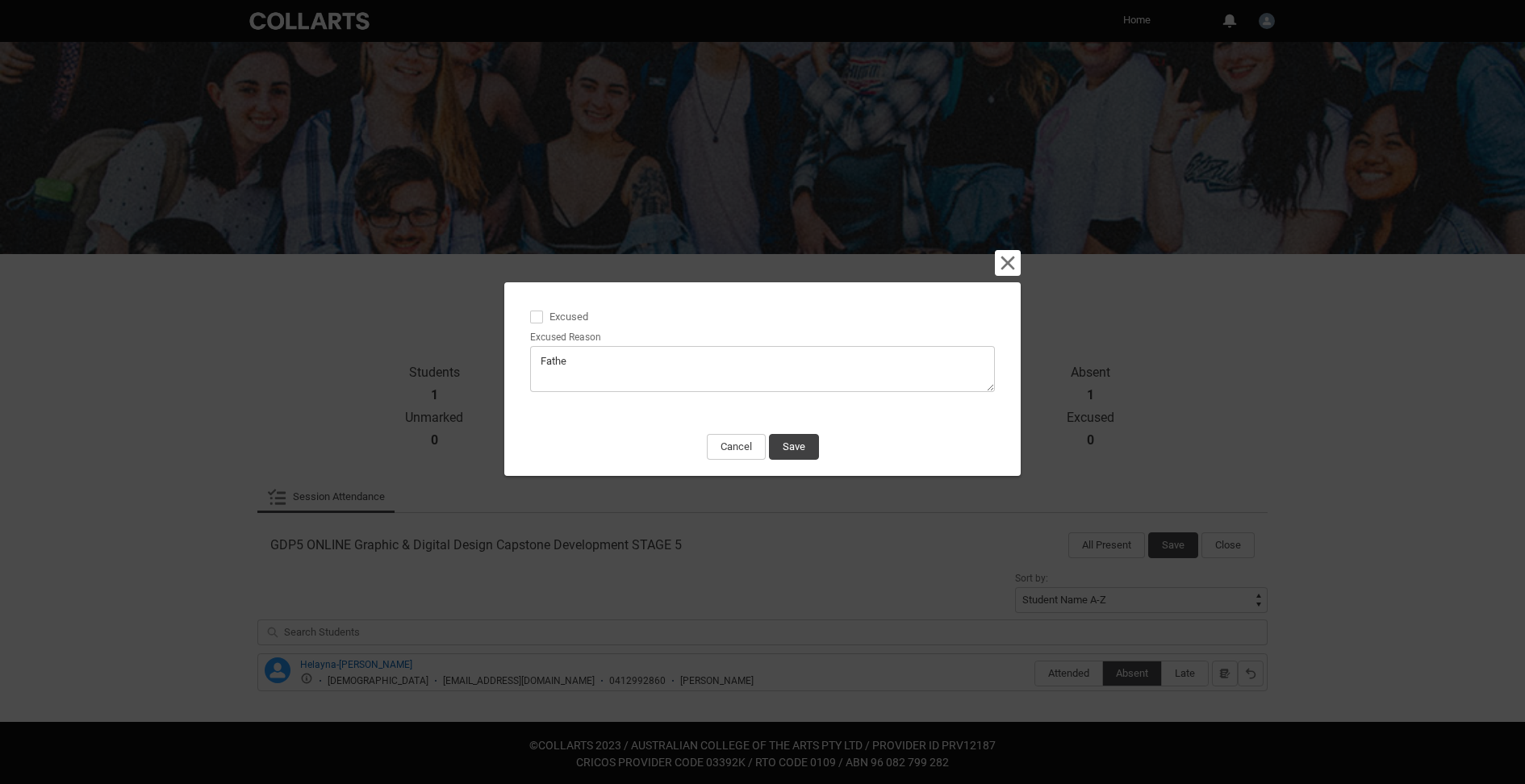
type lightning-textarea "Father"
type textarea "Father"
type lightning-textarea "Father"
type textarea "Father"
type lightning-textarea "Father h"
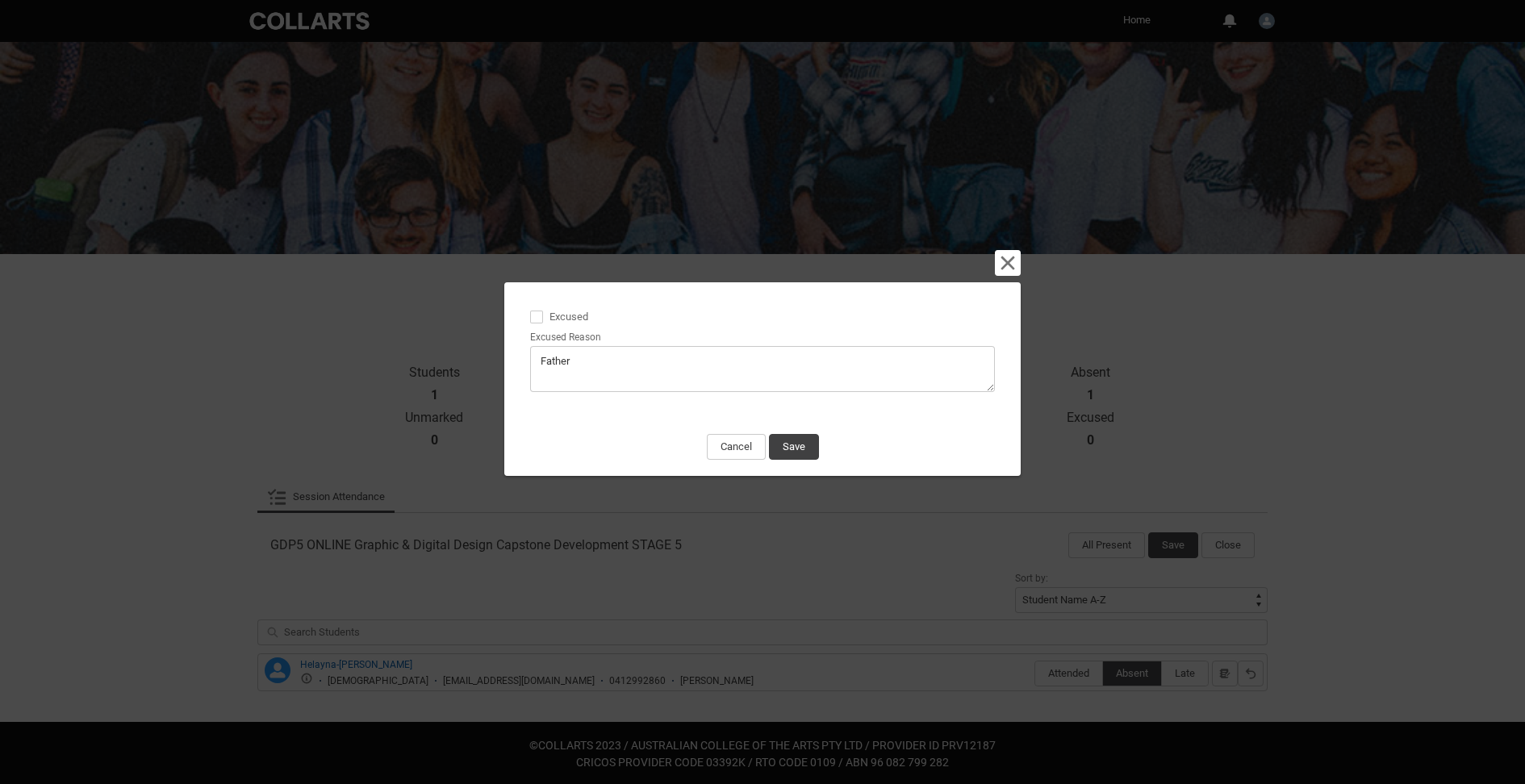
type textarea "Father h"
type lightning-textarea "Father ha"
type textarea "Father ha"
type lightning-textarea "Father has"
type textarea "Father has"
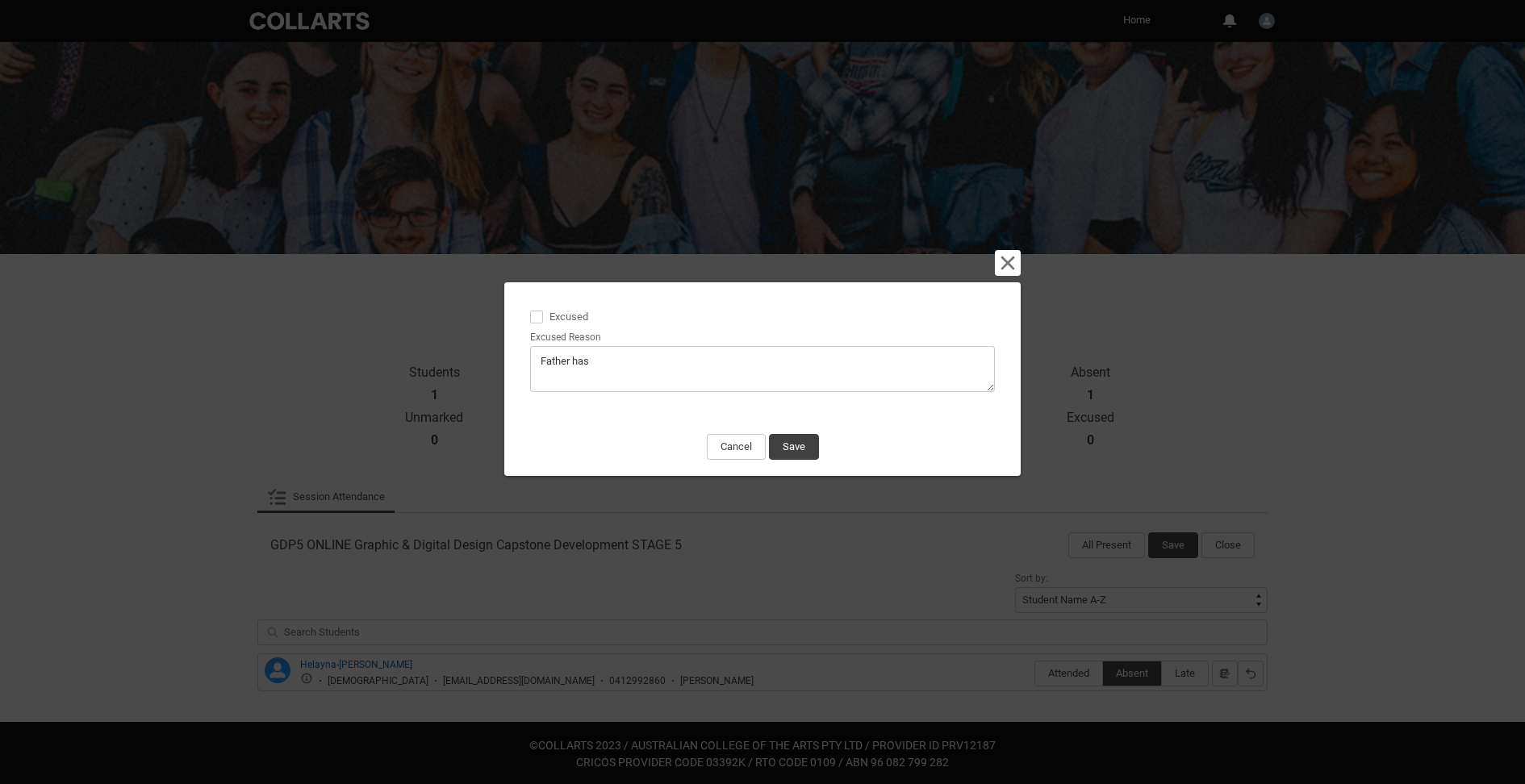
type lightning-textarea "Father has"
type textarea "Father has"
type lightning-textarea "Father has p"
type textarea "Father has p"
type lightning-textarea "Father has pa"
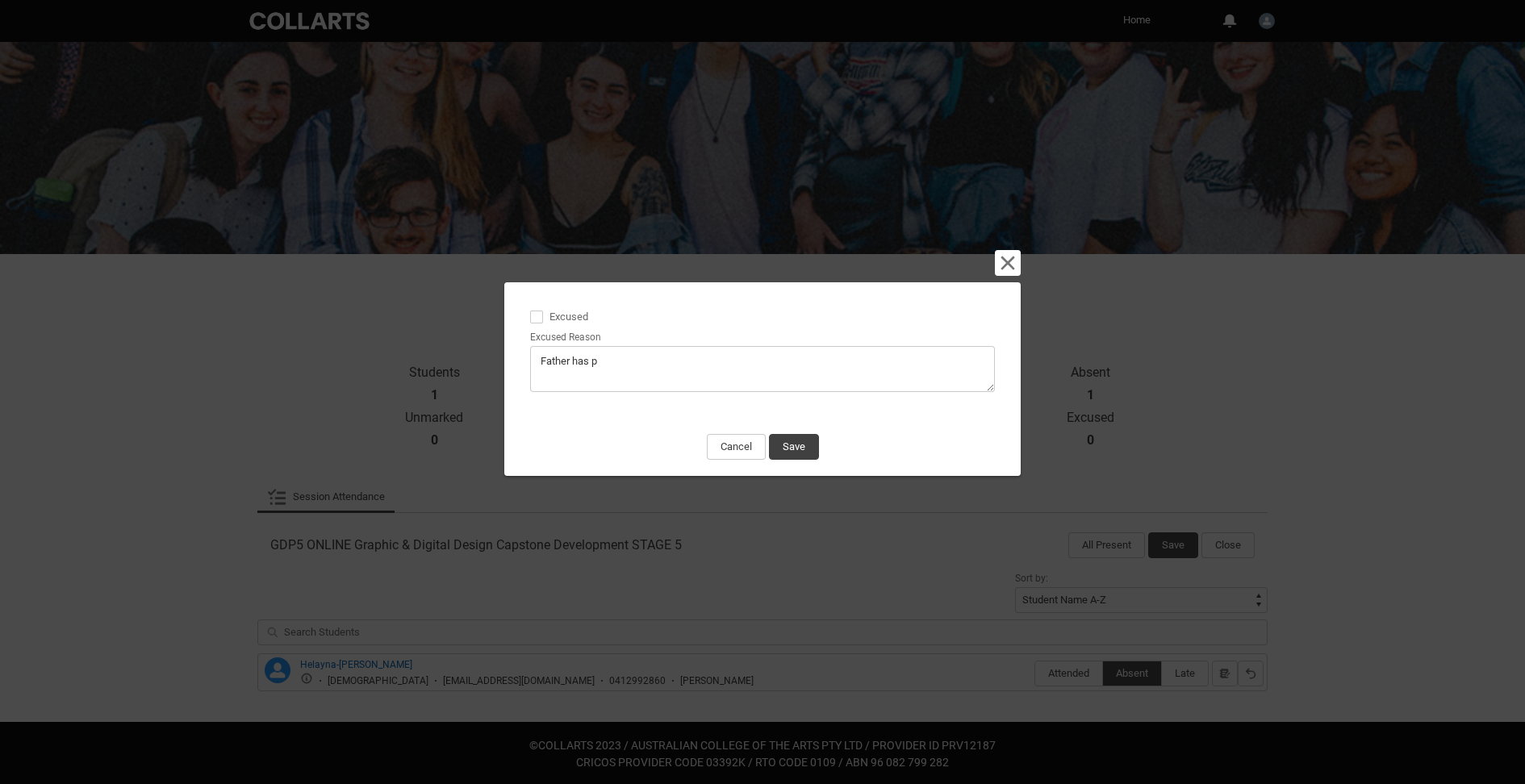
type textarea "Father has pa"
type lightning-textarea "Father has pas"
type textarea "Father has pas"
type lightning-textarea "Father has pass"
type textarea "Father has pass"
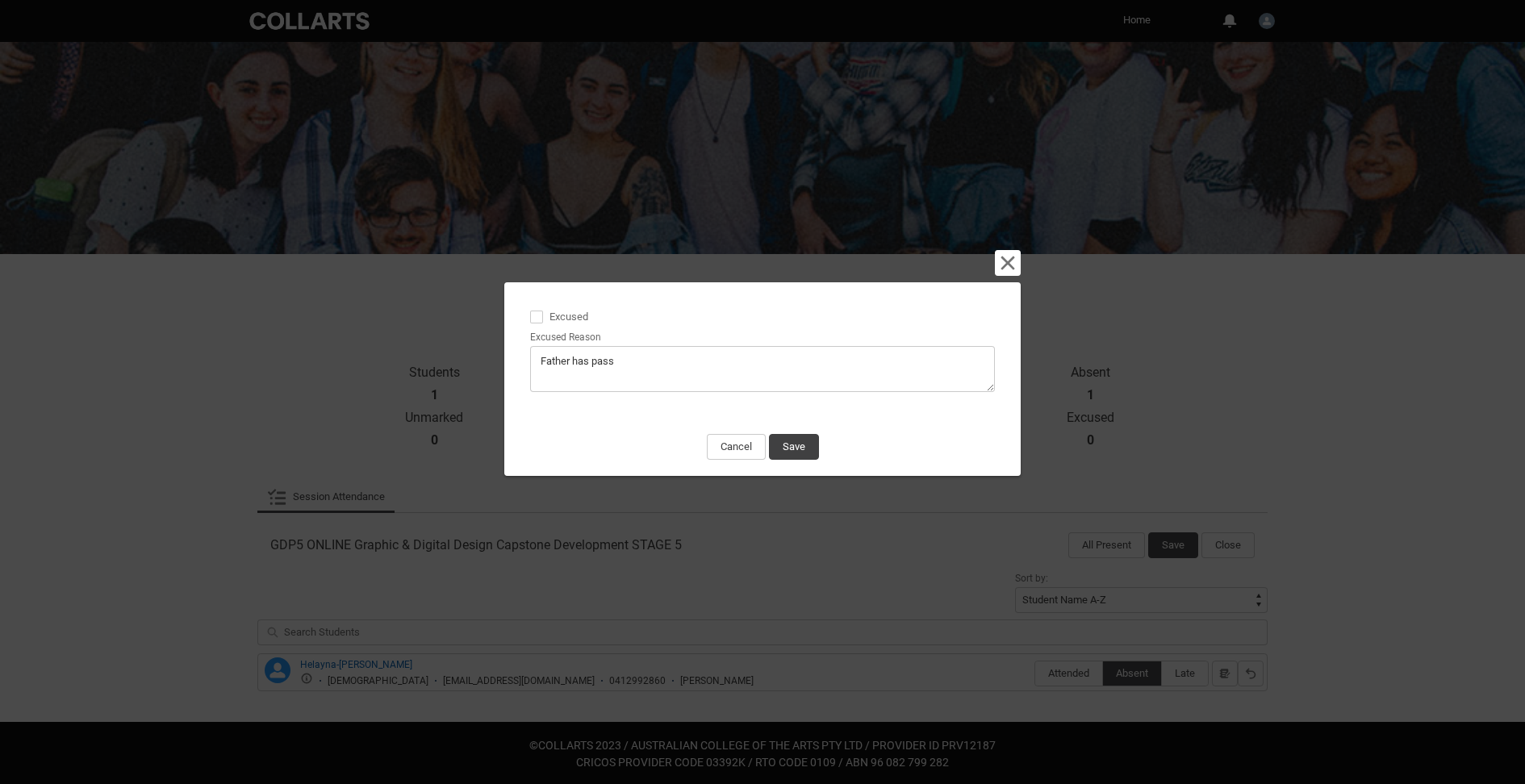
type lightning-textarea "Father has passe"
type textarea "Father has passe"
type lightning-textarea "Father has passed"
type textarea "Father has passed"
type lightning-textarea "Father has passed,"
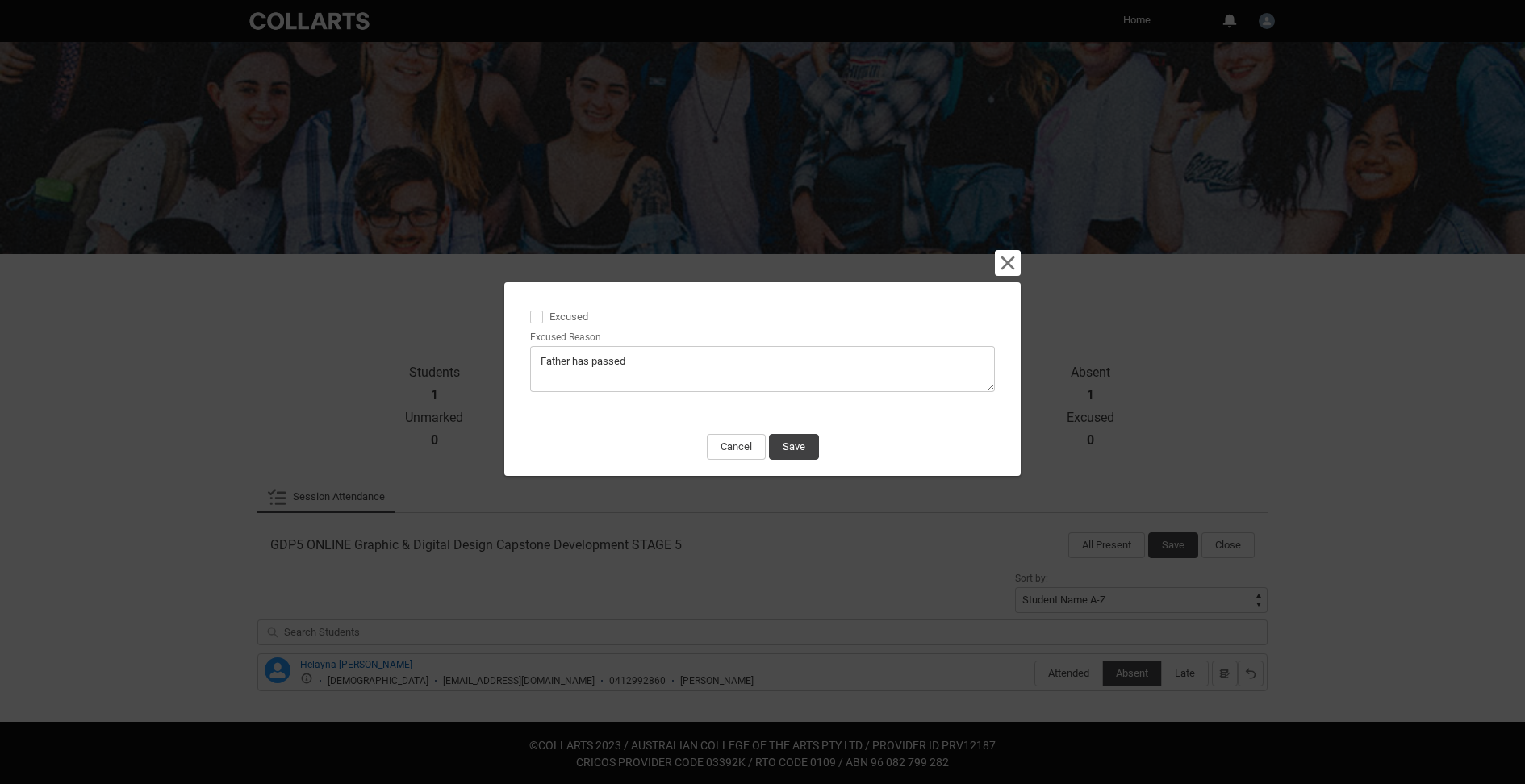
type textarea "Father has passed,"
type lightning-textarea "Father has passed,"
type textarea "Father has passed,"
type lightning-textarea "Father has passed,"
type textarea "Father has passed,"
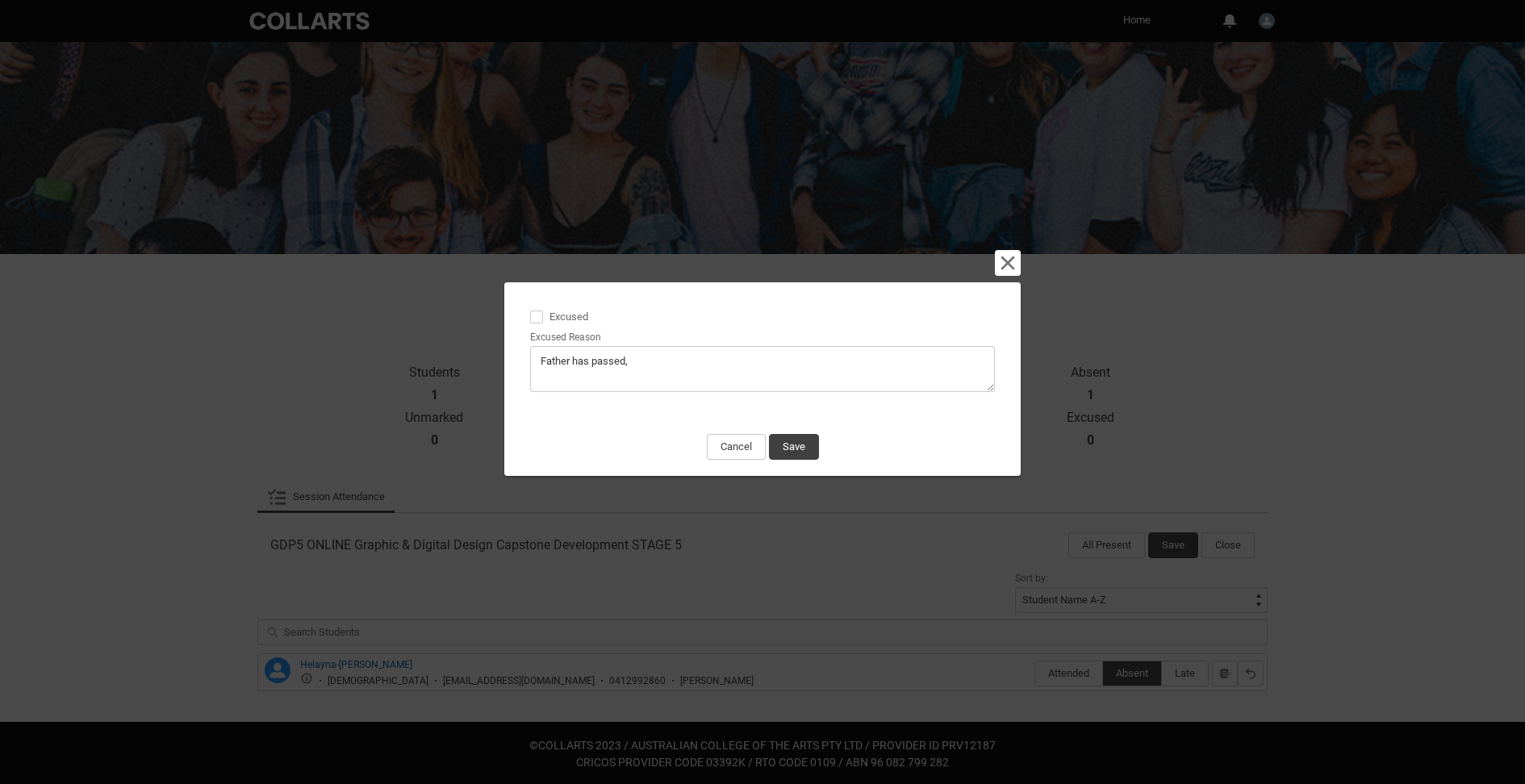
type lightning-textarea "Father has passed"
type textarea "Father has passed"
type lightning-textarea "Father has passed"
type textarea "Father has passed"
type lightning-textarea "Father has passed a"
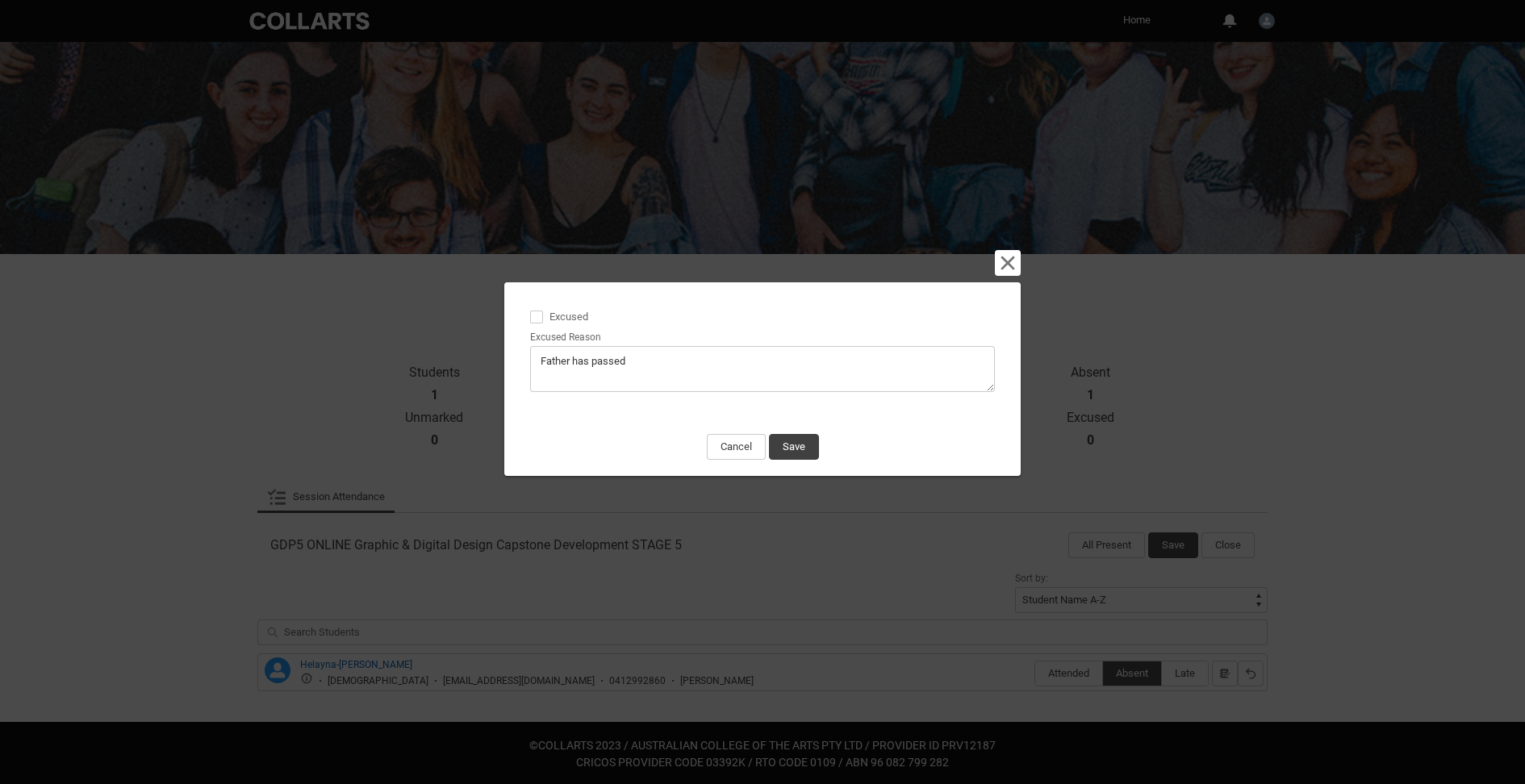
type textarea "Father has passed a"
type lightning-textarea "Father has passed aw"
type textarea "Father has passed aw"
type lightning-textarea "Father has passed awa"
type textarea "Father has passed awa"
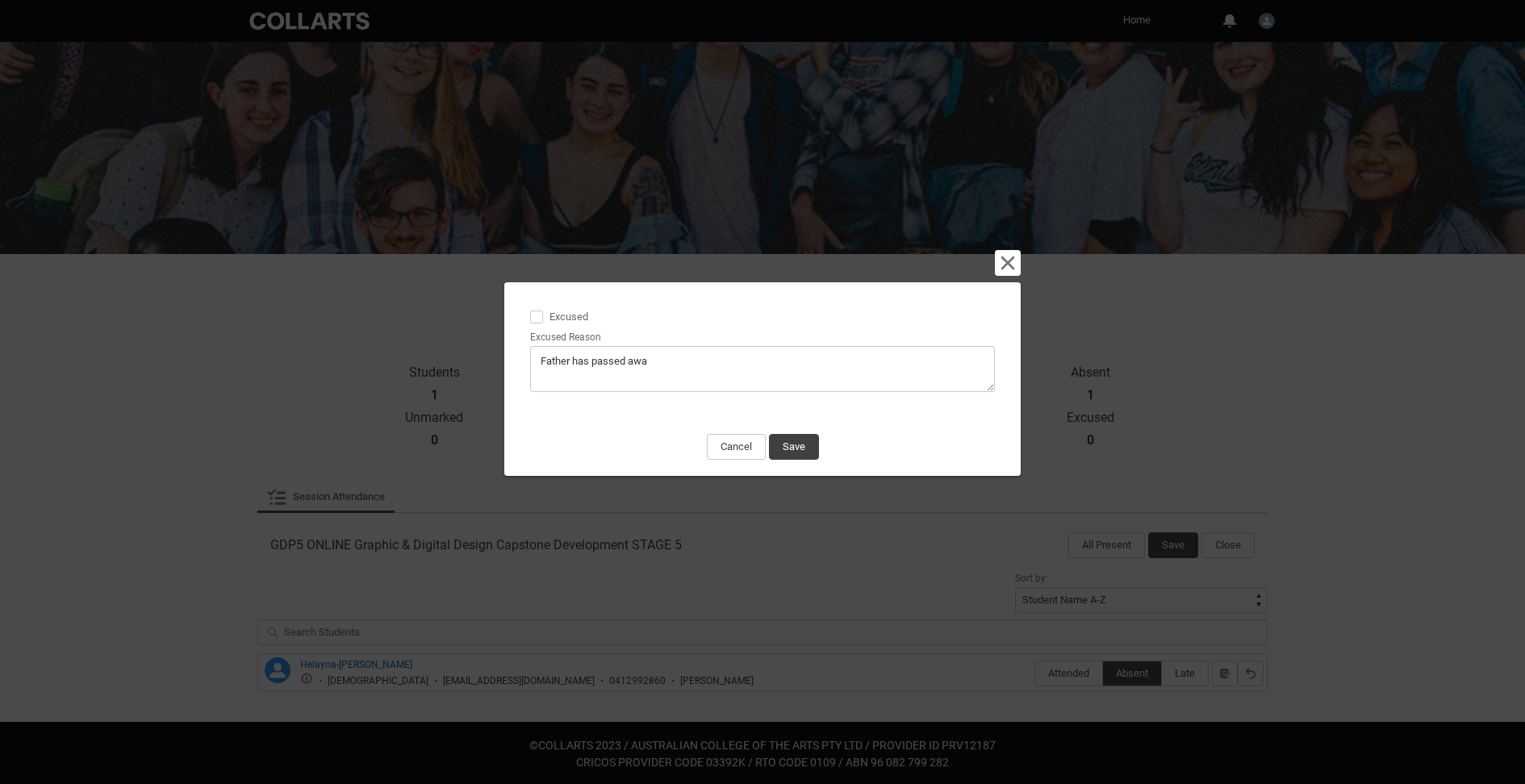
type lightning-textarea "Father has passed away"
type textarea "Father has passed away"
type lightning-textarea "Father has passed away"
type textarea "Father has passed away"
type lightning-textarea "Father has passed away g"
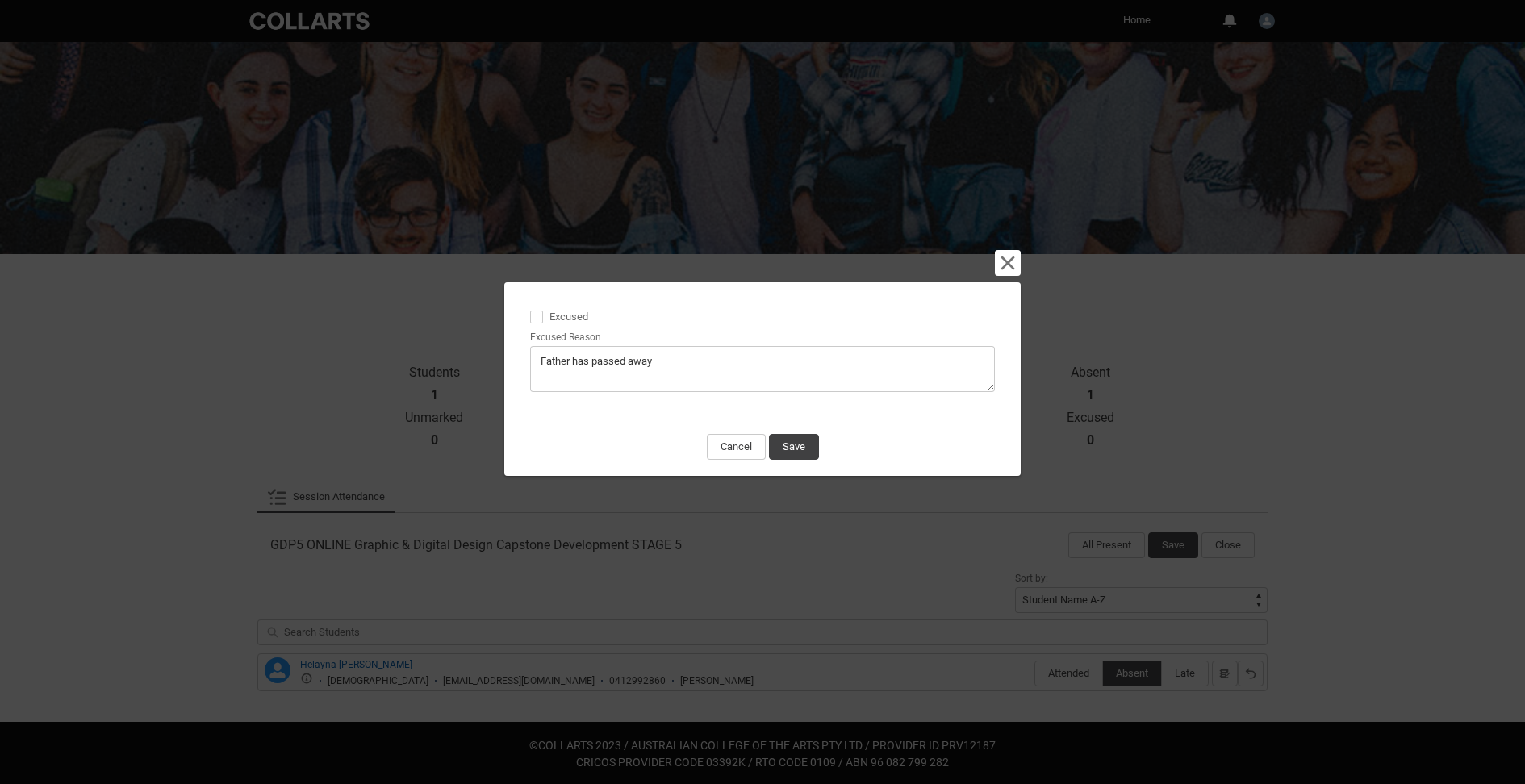
type textarea "Father has passed away g"
type lightning-textarea "Father has passed away gr"
type textarea "Father has passed away gr"
type lightning-textarea "Father has passed away gri"
type textarea "Father has passed away gri"
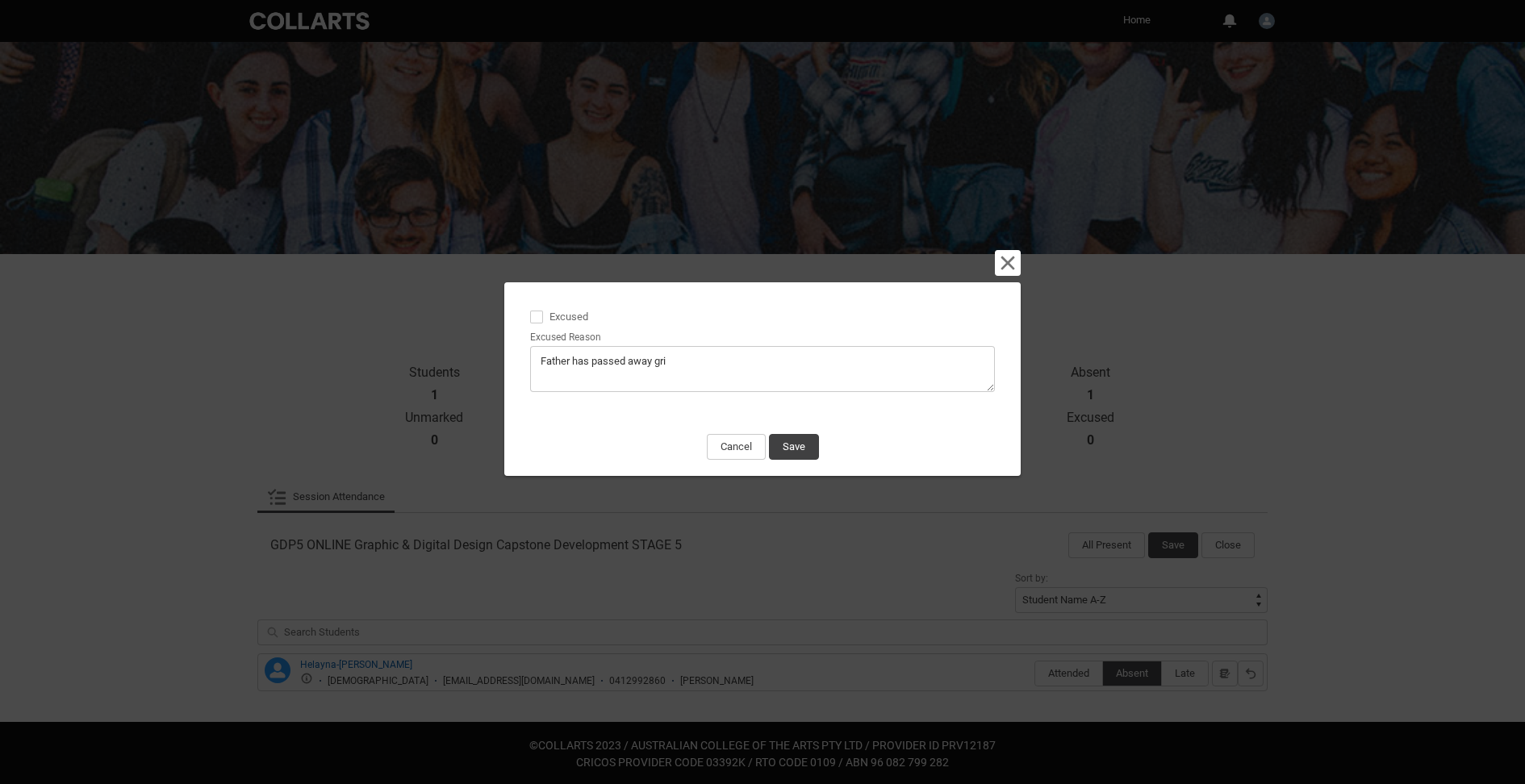
type lightning-textarea "Father has passed away grie"
type textarea "Father has passed away grie"
type lightning-textarea "Father has passed away griev"
type textarea "Father has passed away griev"
type lightning-textarea "Father has passed away grieve"
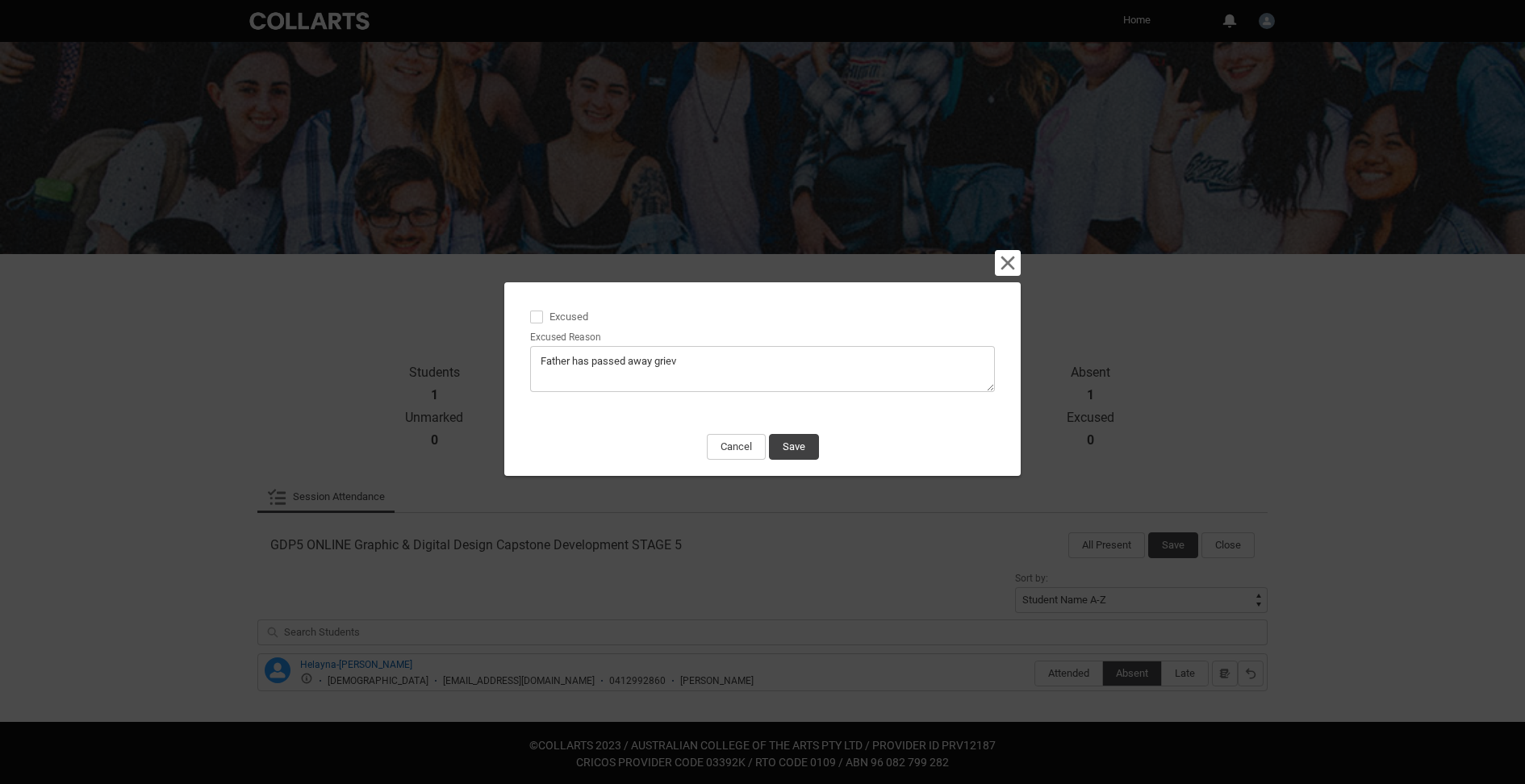
type textarea "Father has passed away grieve"
type lightning-textarea "Father has passed away grieven"
type textarea "Father has passed away grieven"
type lightning-textarea "Father has passed away grievenc"
type textarea "Father has passed away grievenc"
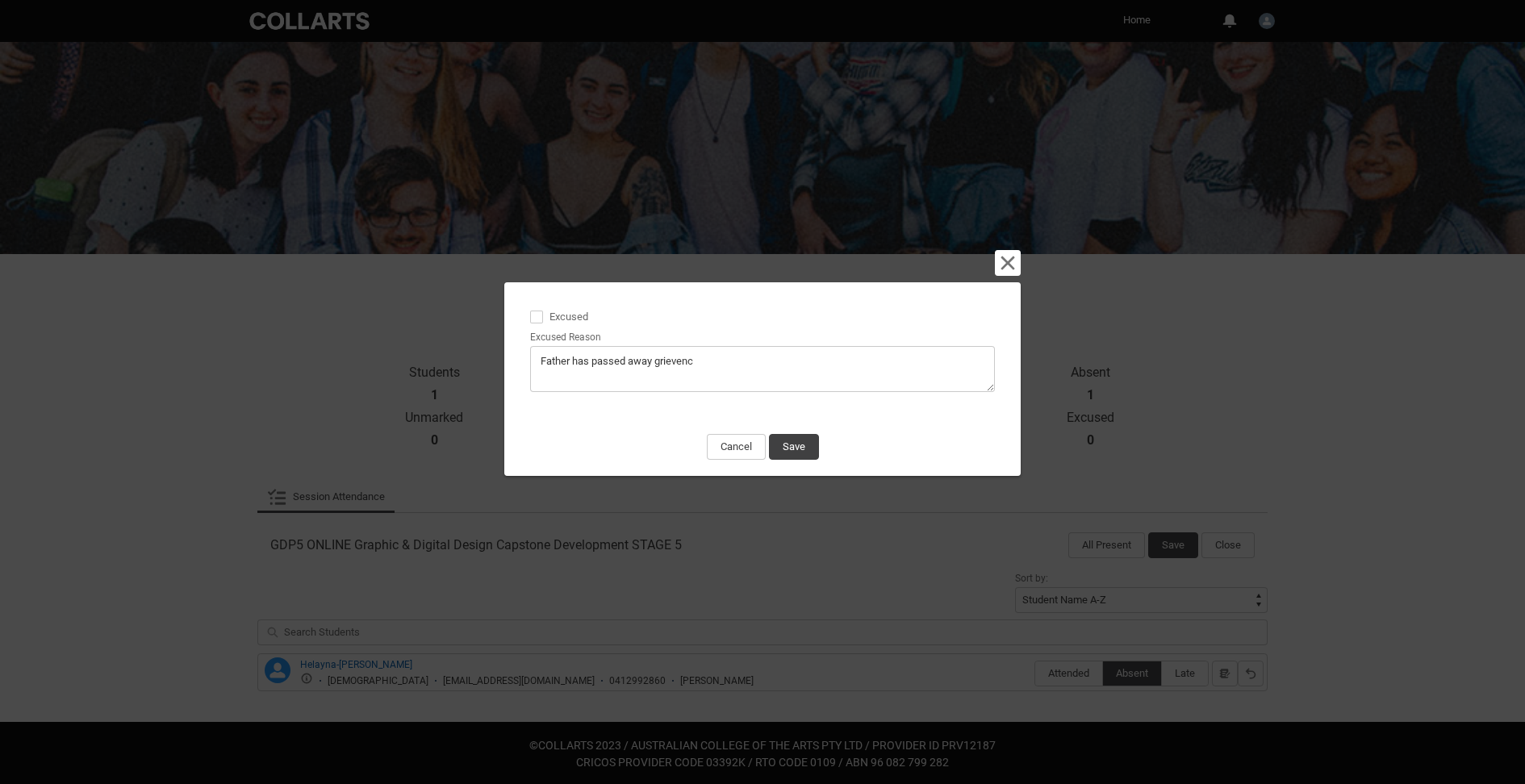
type lightning-textarea "Father has passed away grievence"
type textarea "Father has passed away grievence"
type lightning-textarea "Father has passed away grievence"
type textarea "Father has passed away grievence"
type lightning-textarea "Father has passed away grievence"
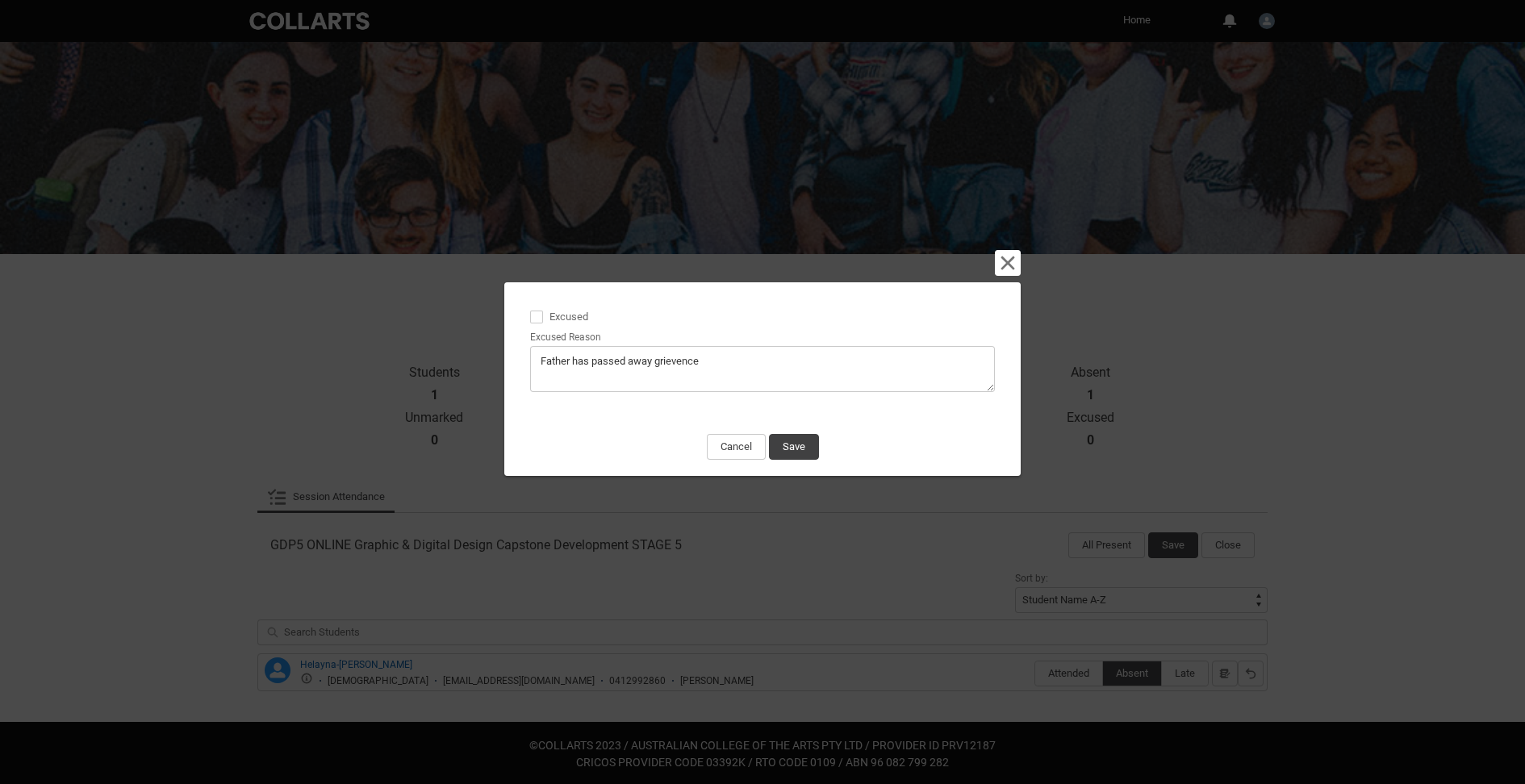
type textarea "Father has passed away grievence"
type lightning-textarea "Father has passed away grievenc"
type textarea "Father has passed away grievenc"
type lightning-textarea "Father has passed away grieven"
type textarea "Father has passed away grieven"
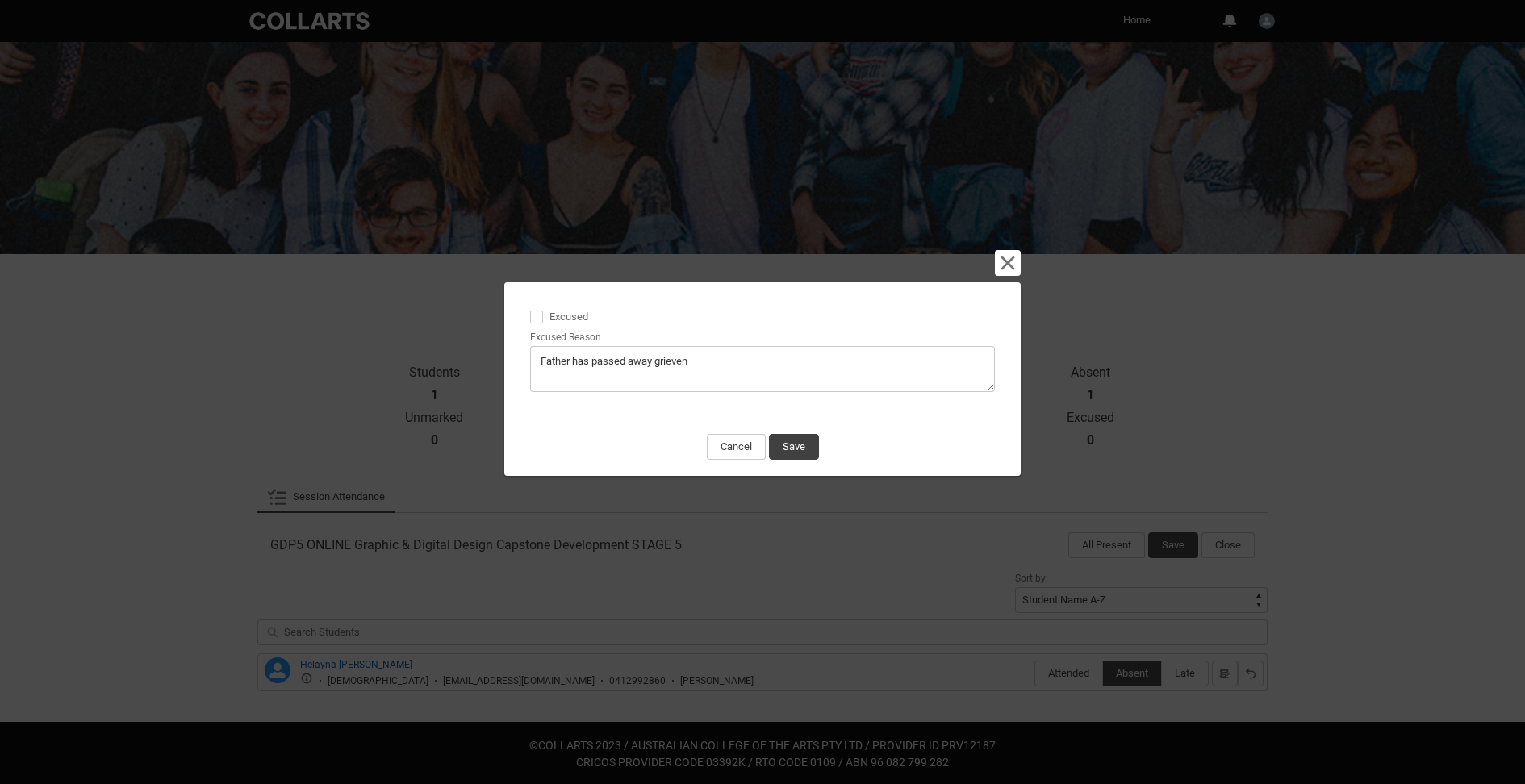
type lightning-textarea "Father has passed away grieve"
type textarea "Father has passed away grieve"
type lightning-textarea "Father has passed away griev"
type textarea "Father has passed away griev"
type lightning-textarea "Father has passed away grie"
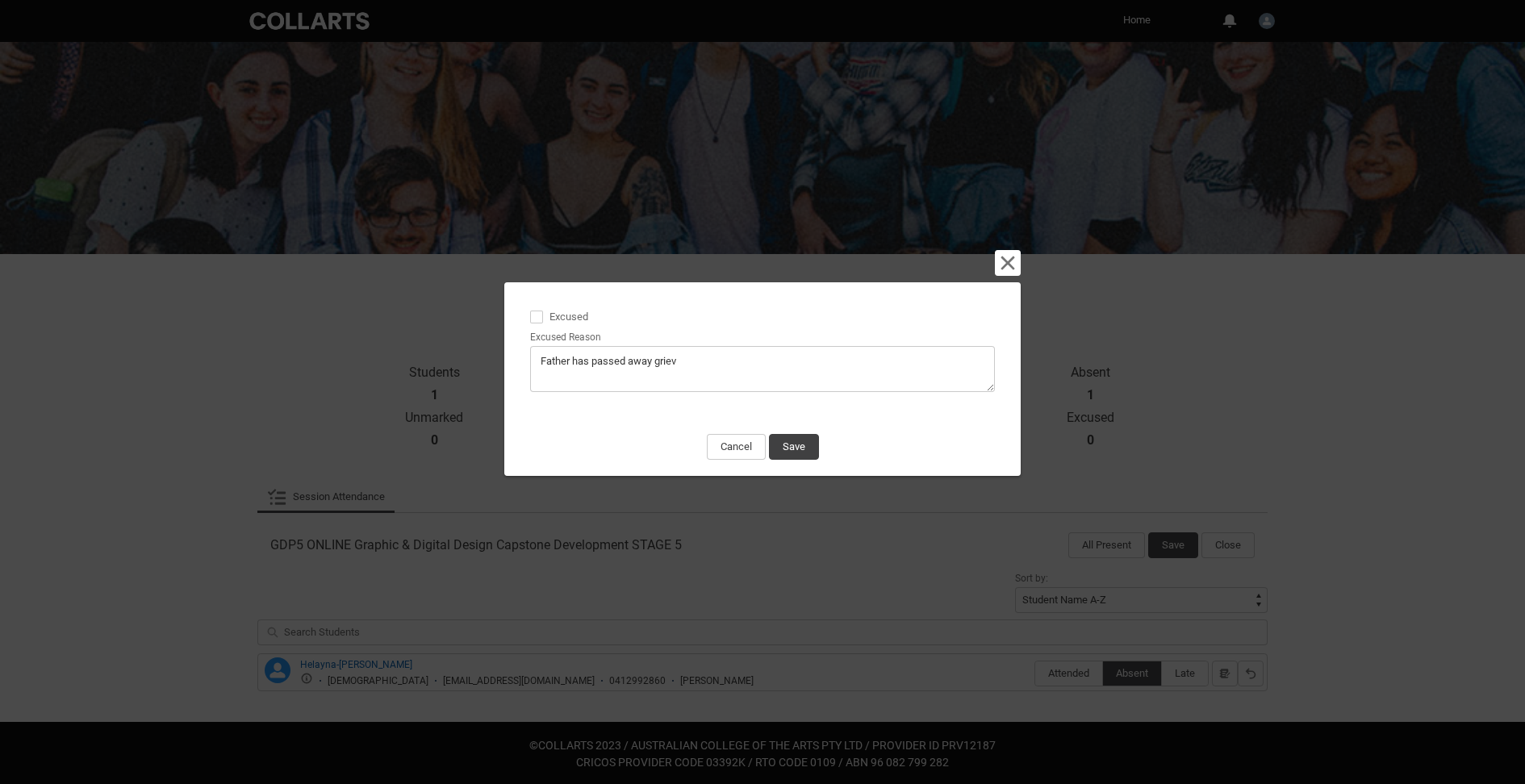
type textarea "Father has passed away grie"
type lightning-textarea "Father has passed away gri"
type textarea "Father has passed away gri"
type lightning-textarea "Father has passed away gr"
type textarea "Father has passed away gr"
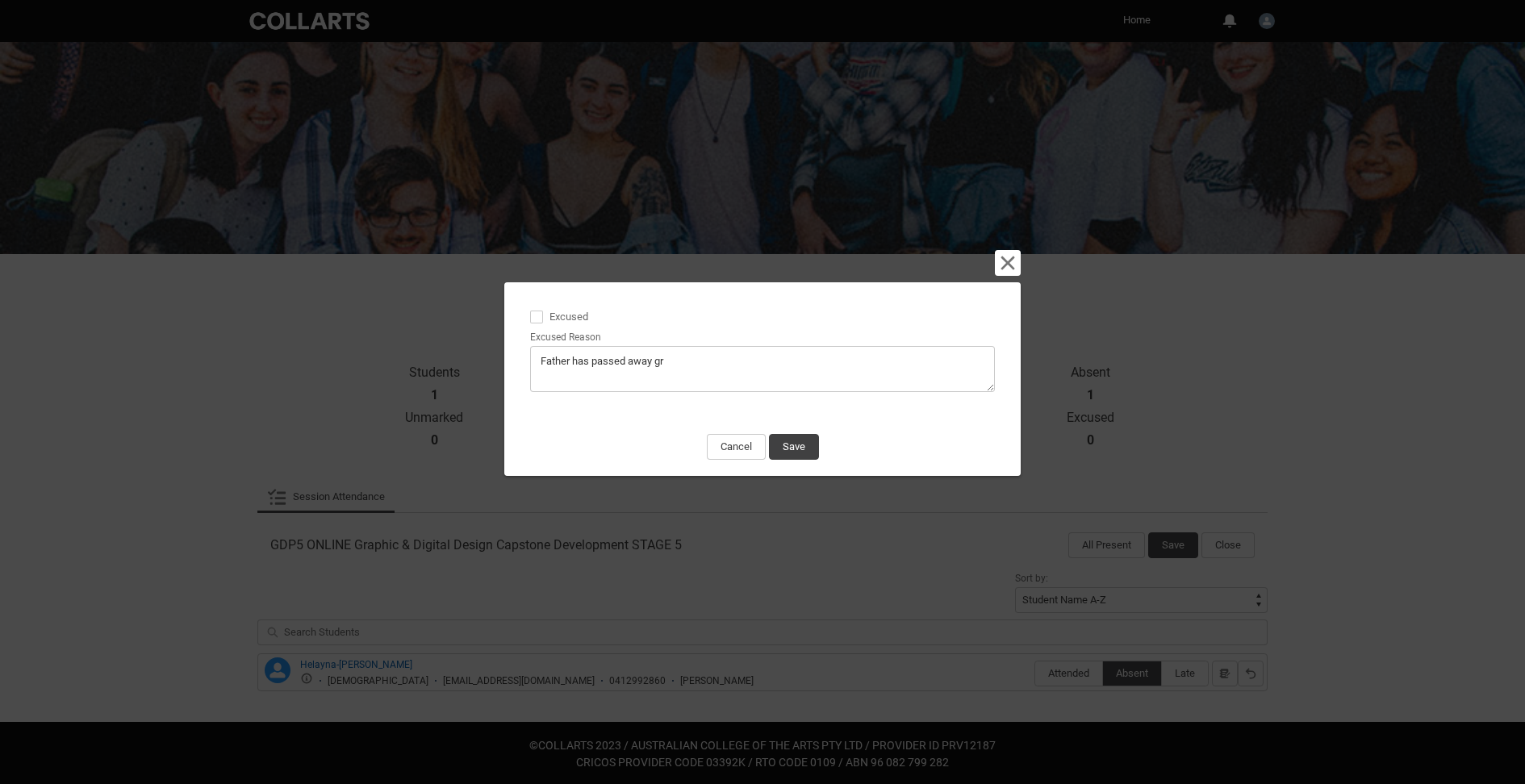
type lightning-textarea "Father has passed away g"
type textarea "Father has passed away g"
type lightning-textarea "Father has passed away"
type textarea "Father has passed away"
type lightning-textarea "Father has passed away"
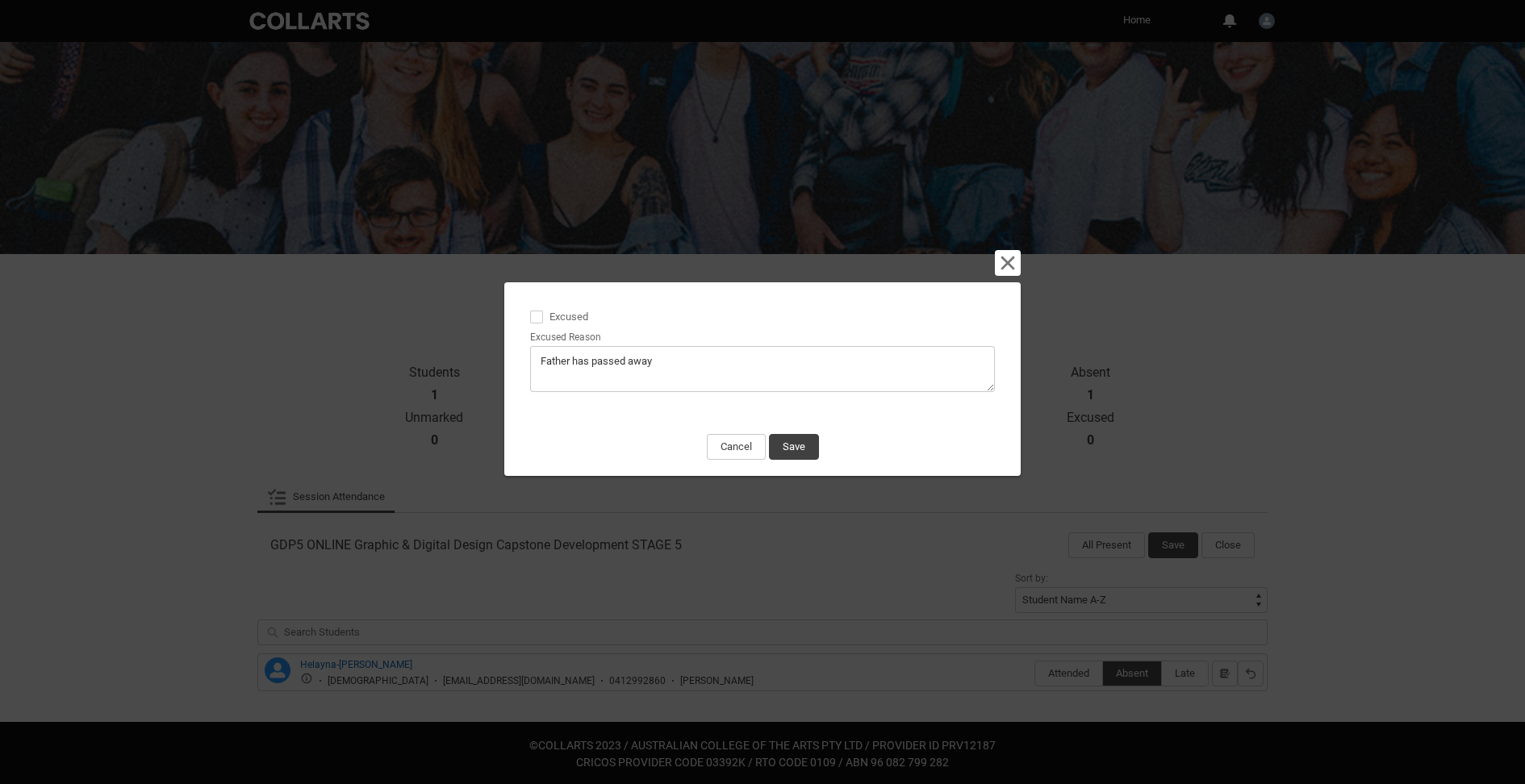
type textarea "Father has passed away"
click at [584, 320] on span "Excused" at bounding box center [572, 315] width 45 height 16
click at [530, 308] on input "Excused" at bounding box center [529, 307] width 1 height 1
type lightning-input "true"
checkbox input "true"
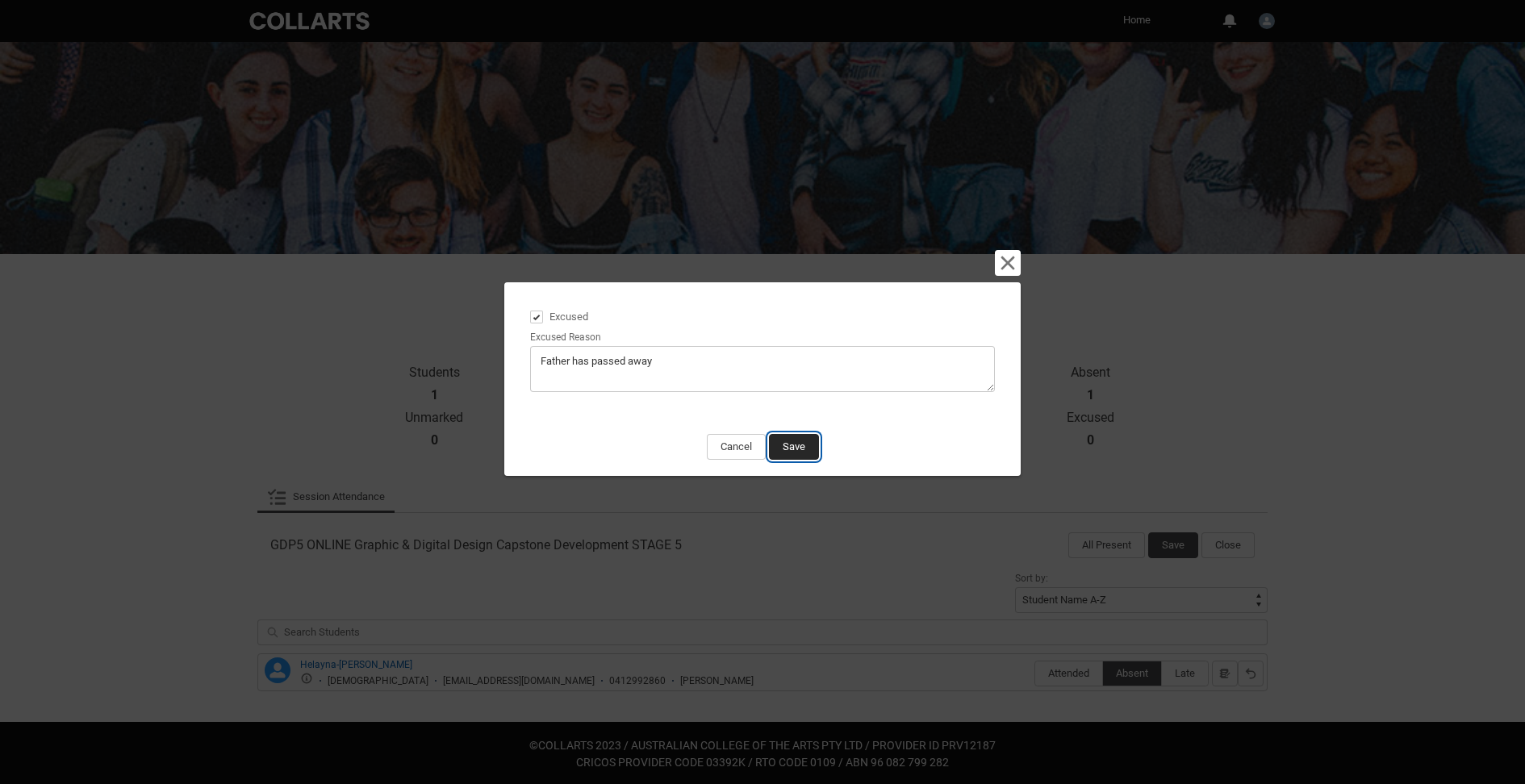
click at [802, 454] on button "Save" at bounding box center [794, 447] width 50 height 26
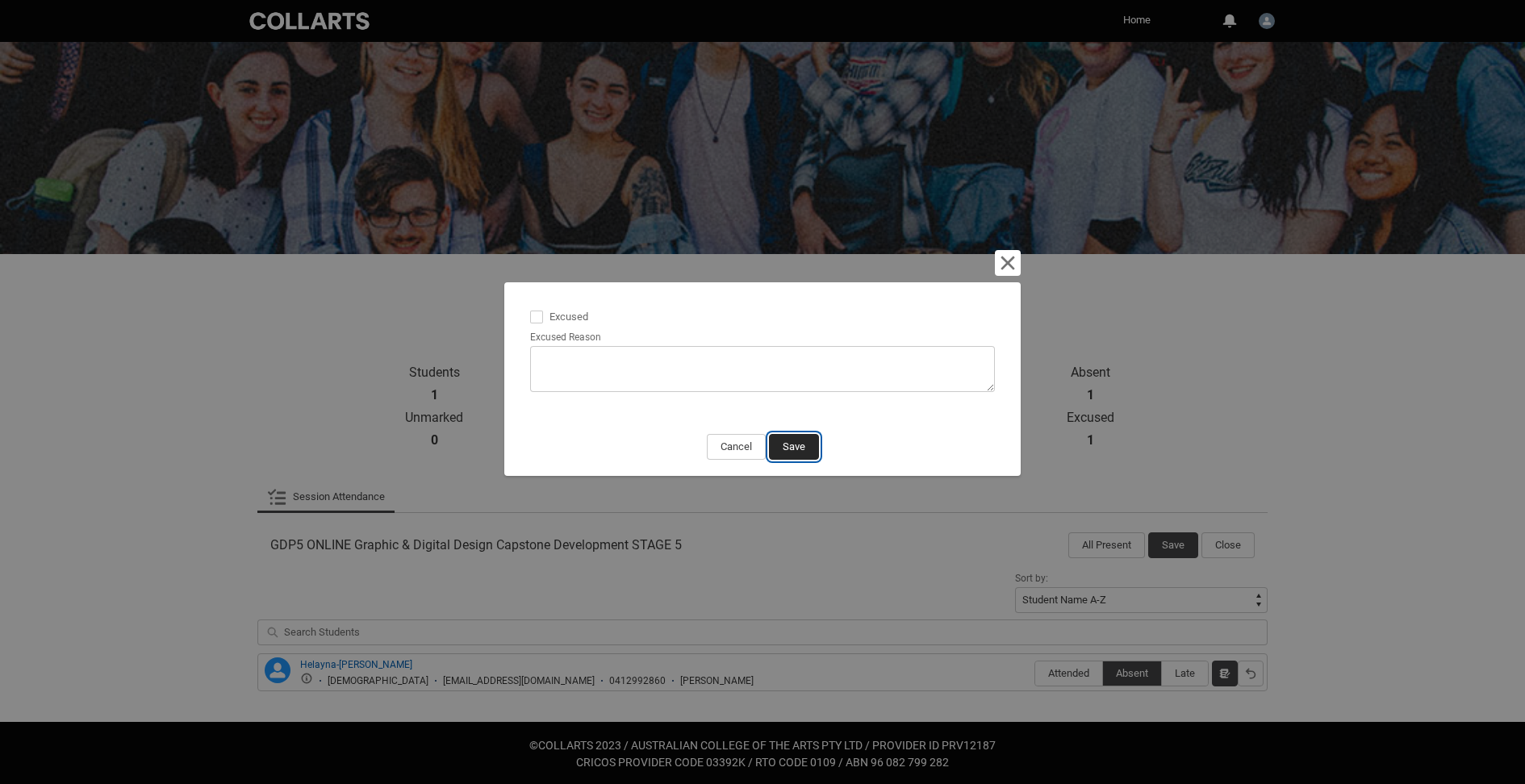
click at [813, 446] on button "Save" at bounding box center [794, 447] width 50 height 26
